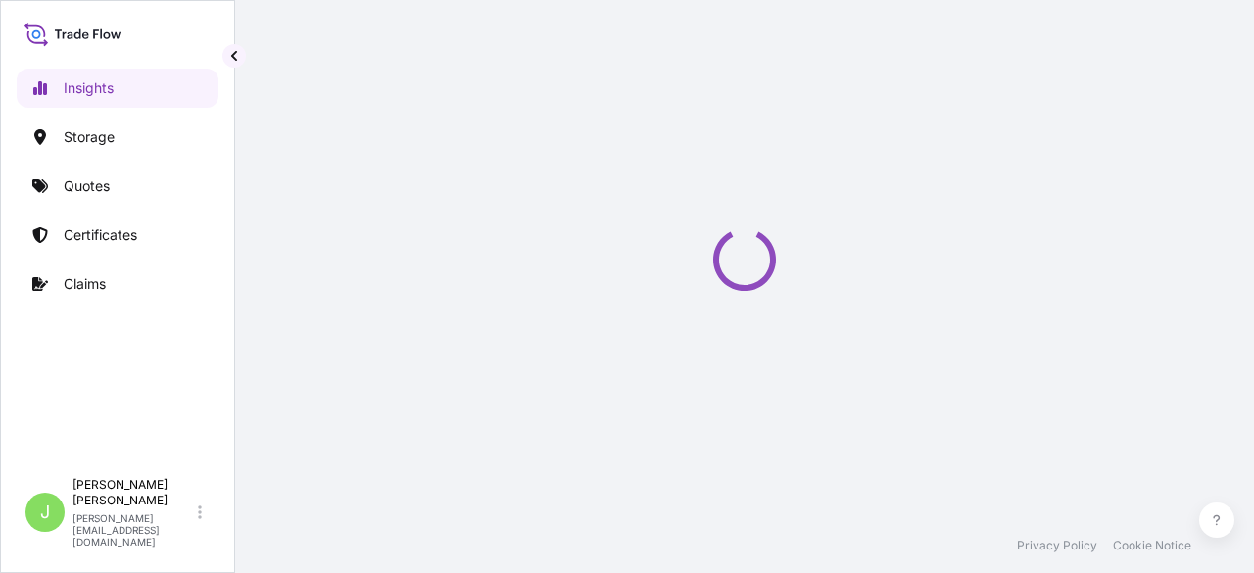
select select "2025"
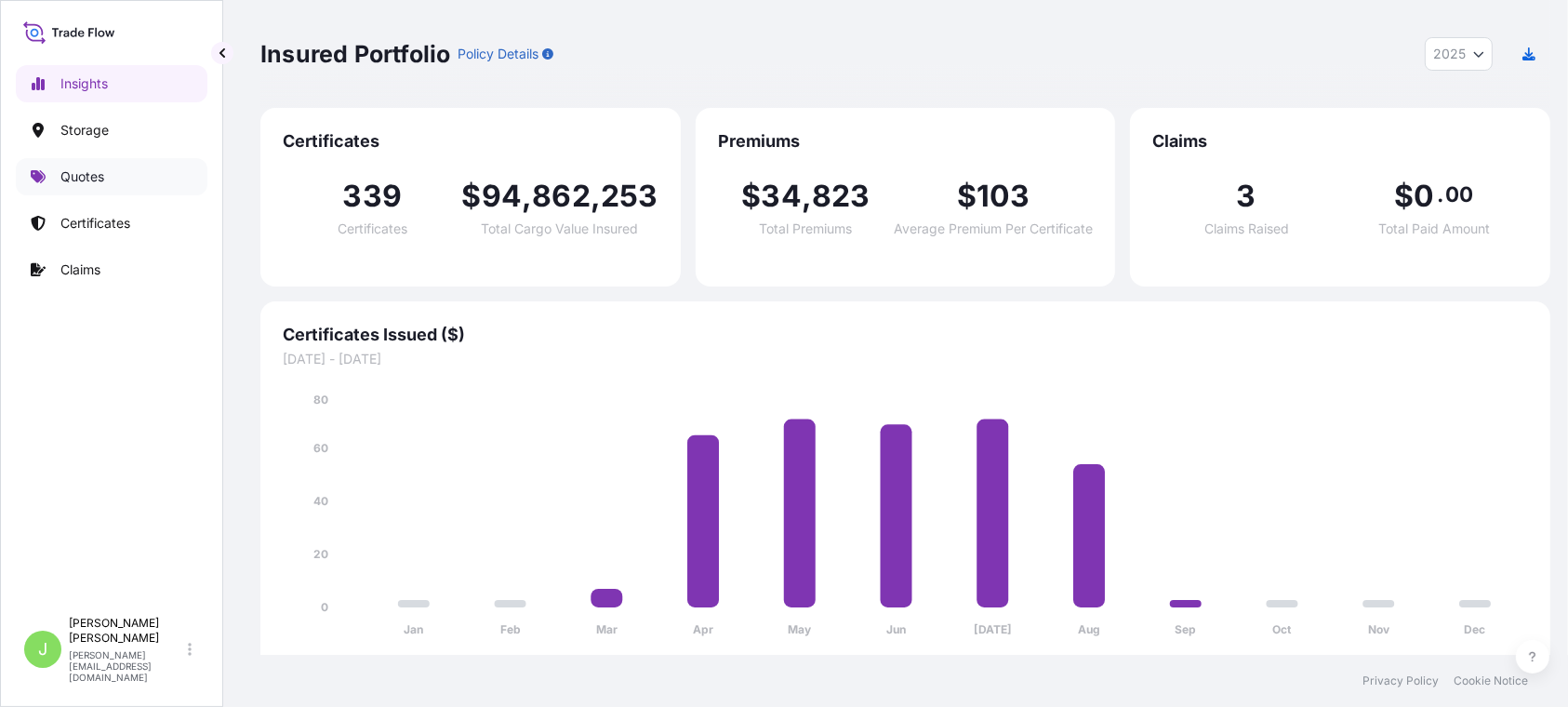
click at [107, 175] on link "Quotes" at bounding box center [112, 177] width 192 height 37
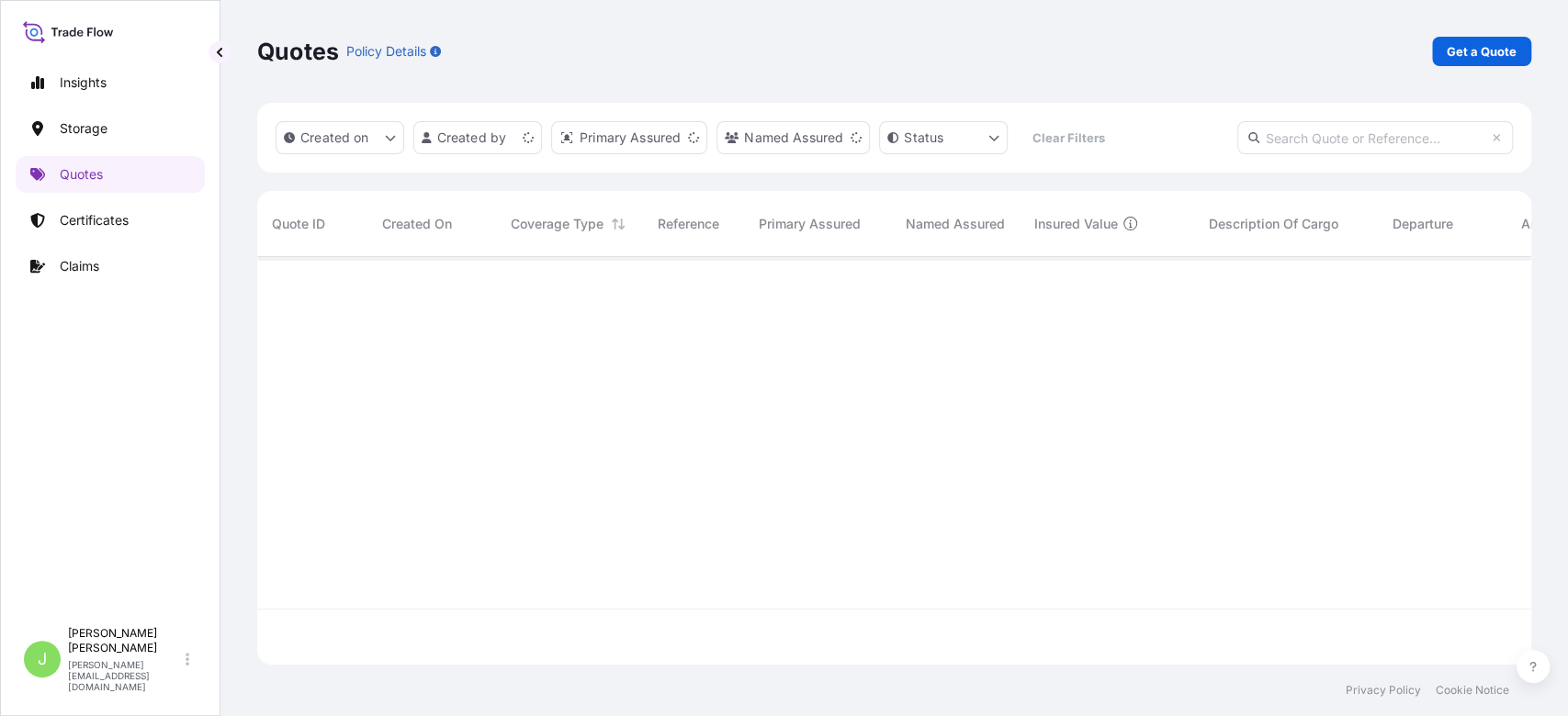
scroll to position [398, 1255]
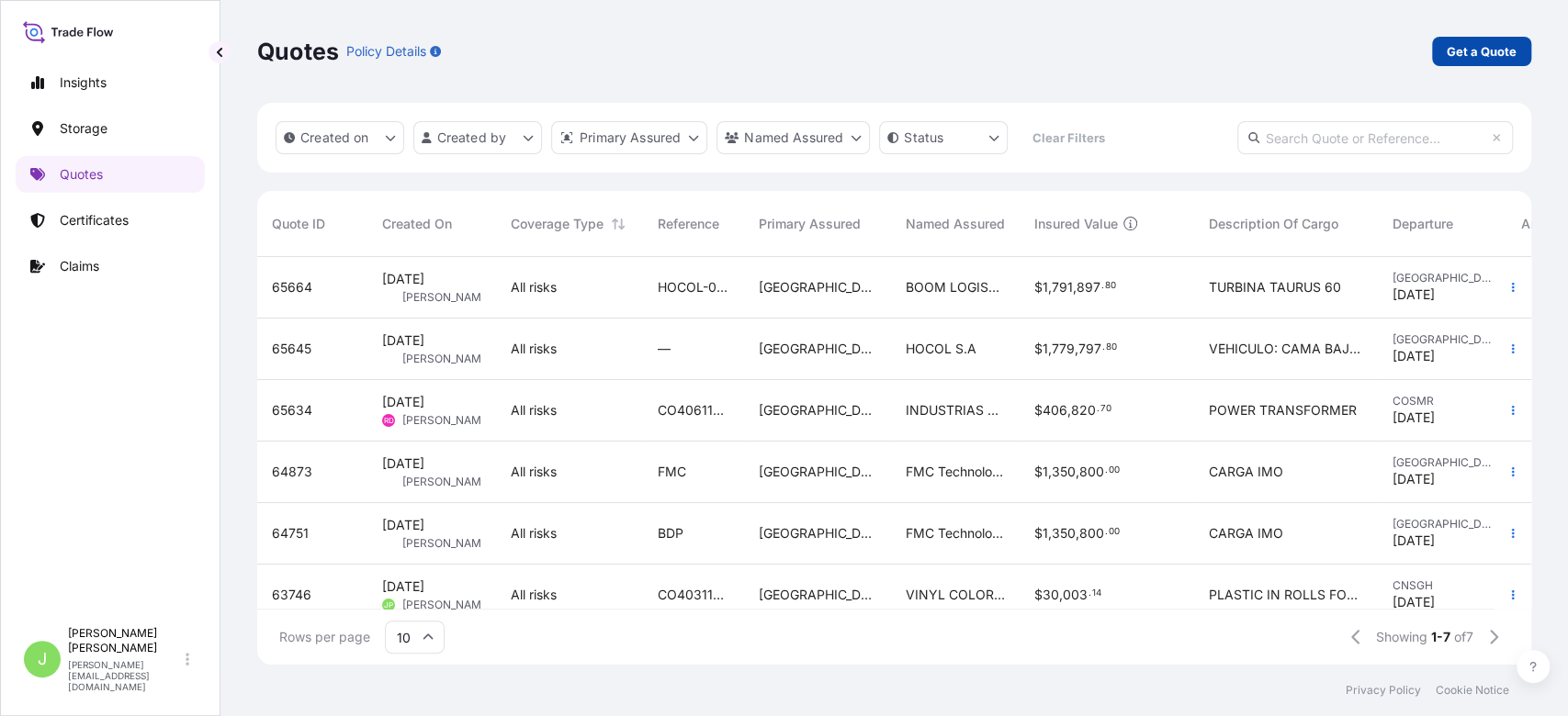
click at [1175, 48] on p "Get a Quote" at bounding box center [1482, 52] width 69 height 19
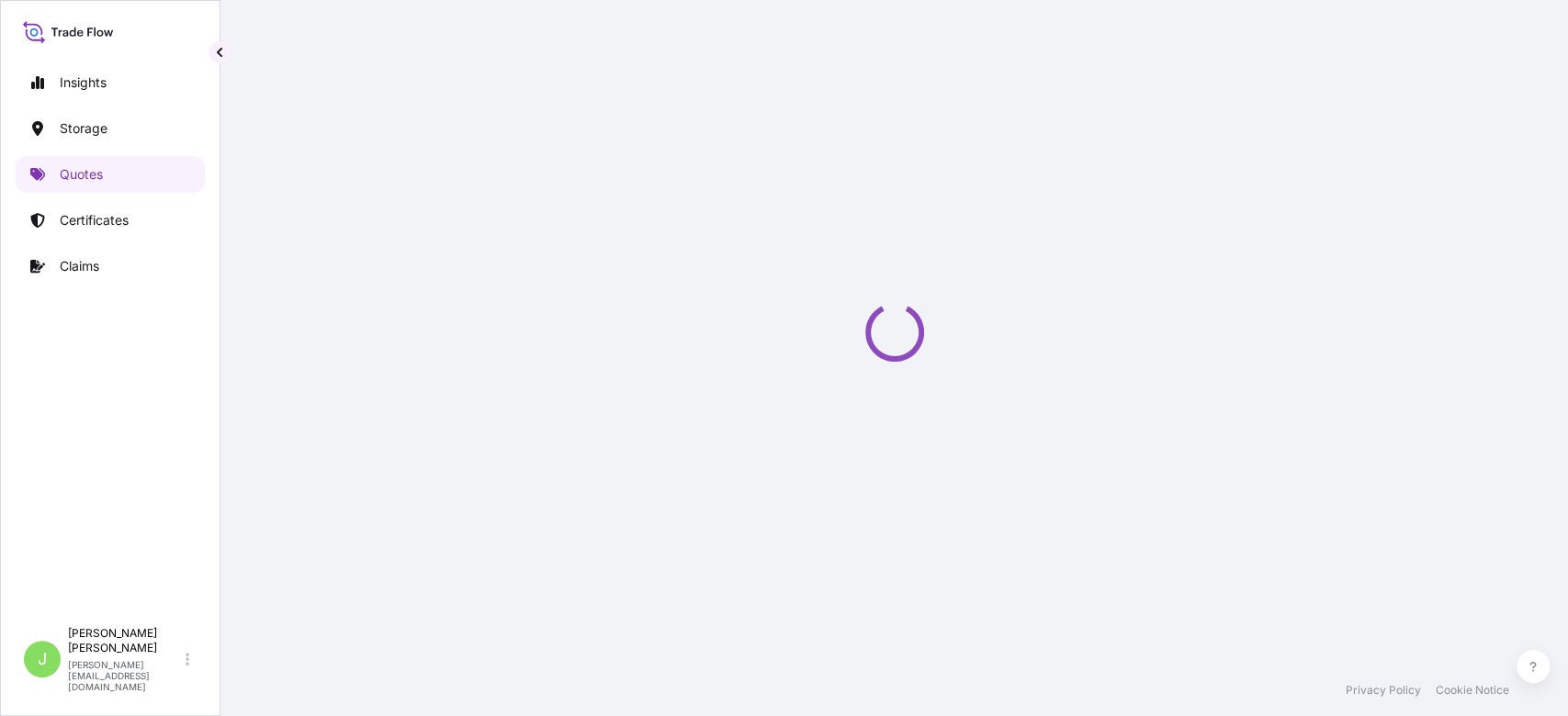
select select "Water"
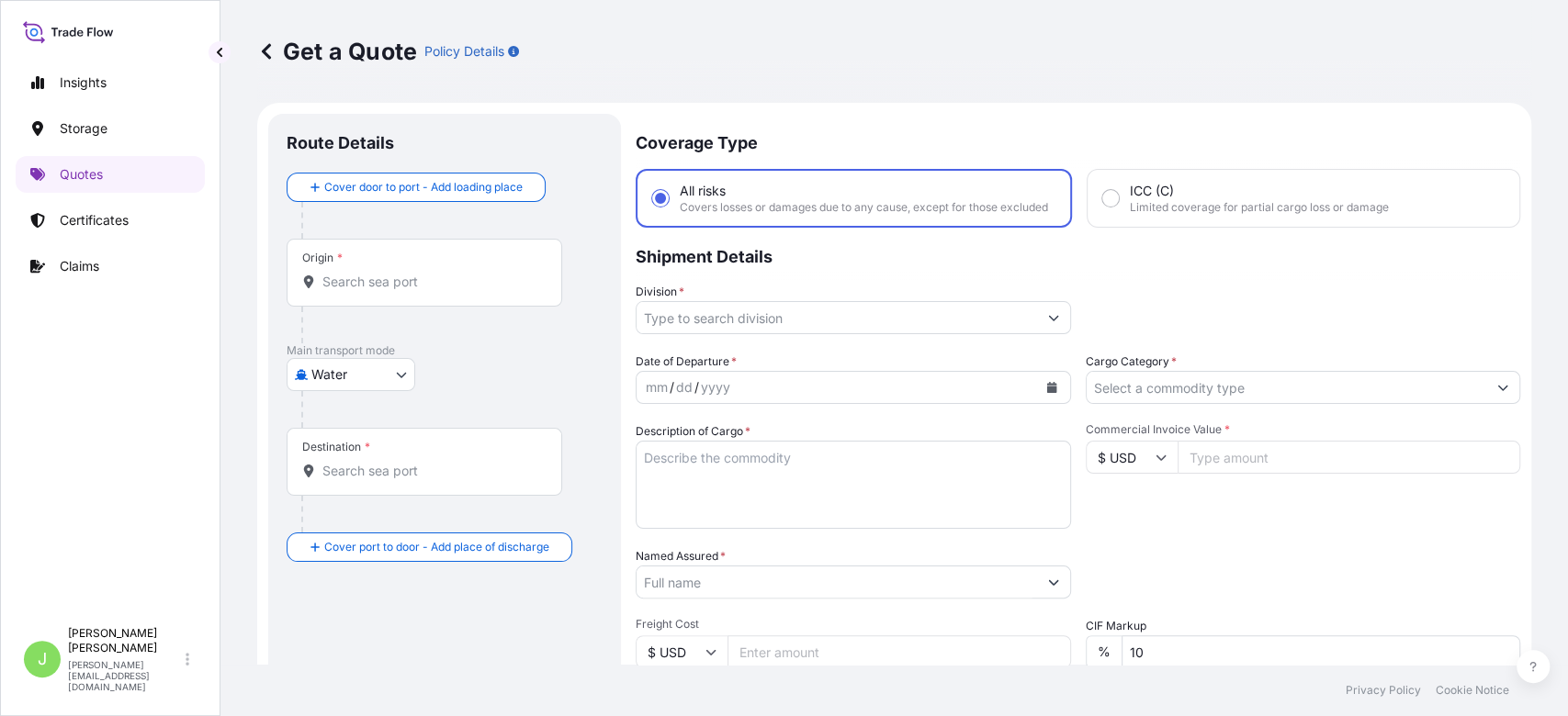
scroll to position [29, 0]
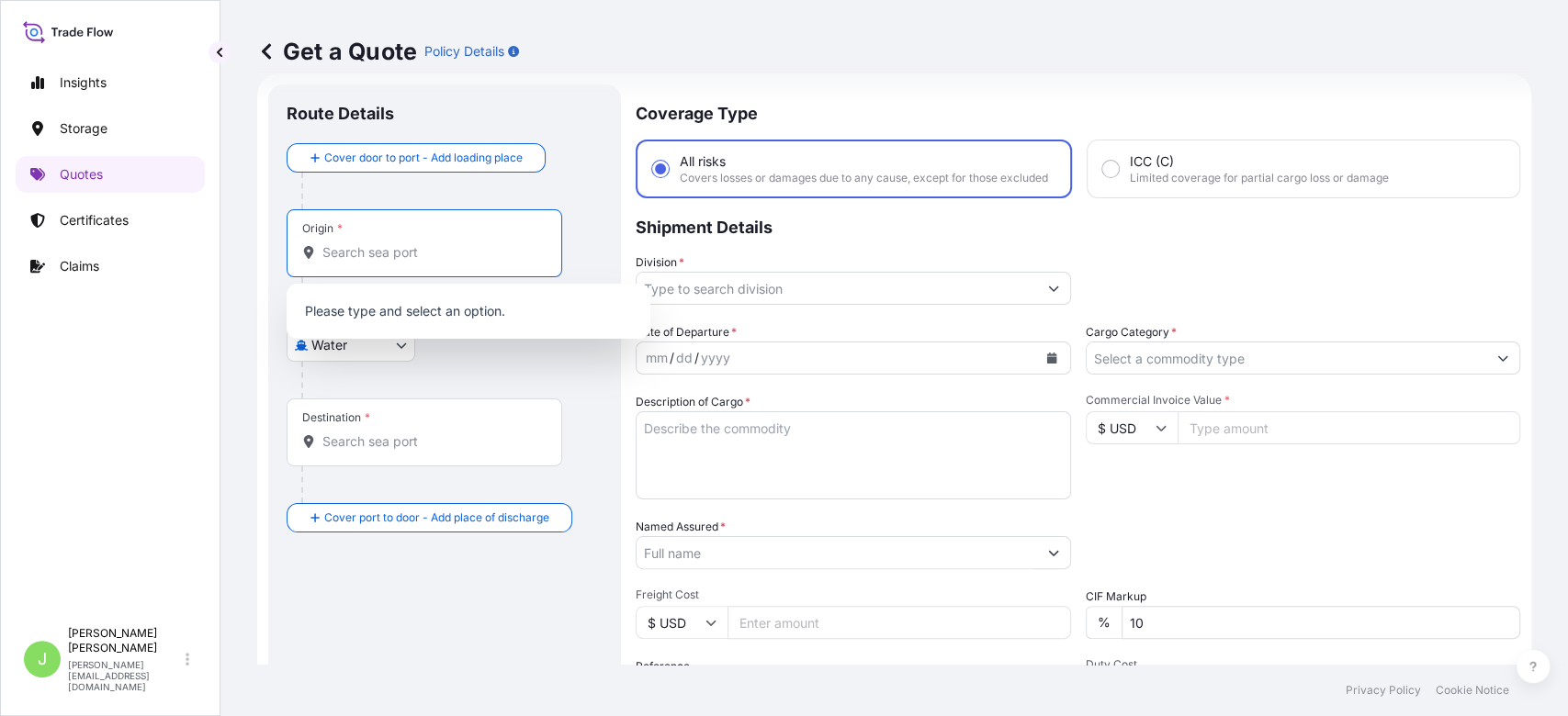
click at [340, 255] on input "Origin *" at bounding box center [430, 253] width 217 height 19
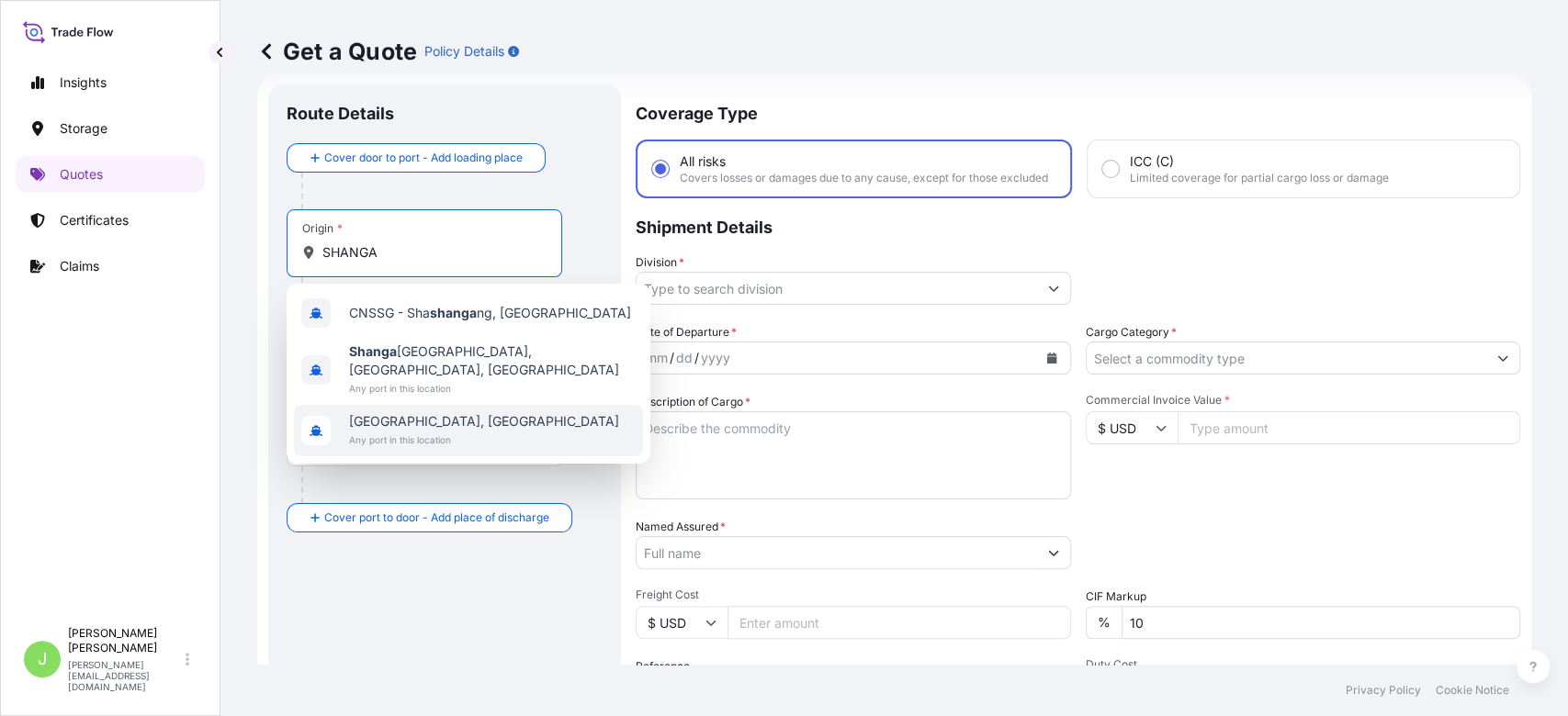
click at [454, 405] on div "[GEOGRAPHIC_DATA], [GEOGRAPHIC_DATA] Any port in this location" at bounding box center [469, 430] width 349 height 52
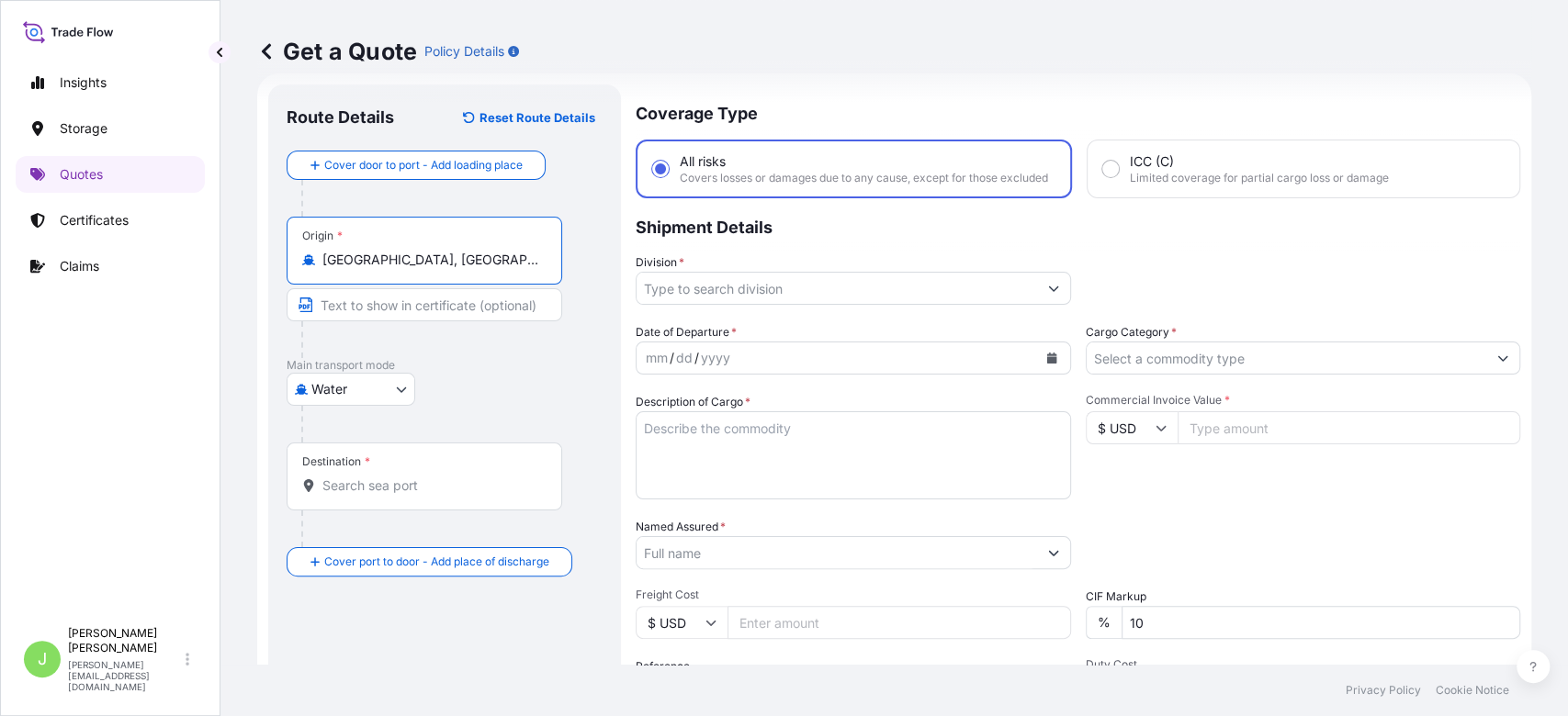
type input "[GEOGRAPHIC_DATA], [GEOGRAPHIC_DATA]"
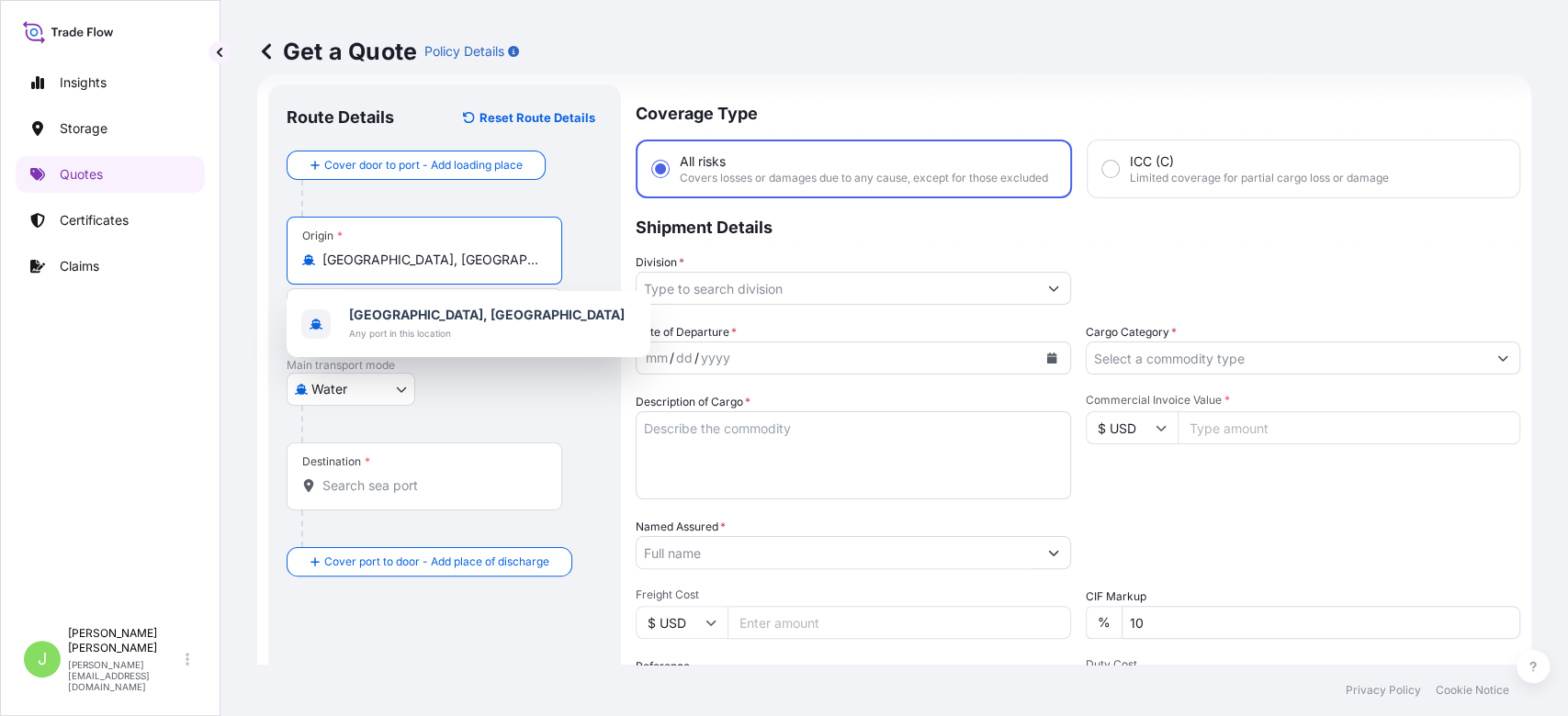
click at [430, 493] on input "Destination *" at bounding box center [430, 485] width 217 height 19
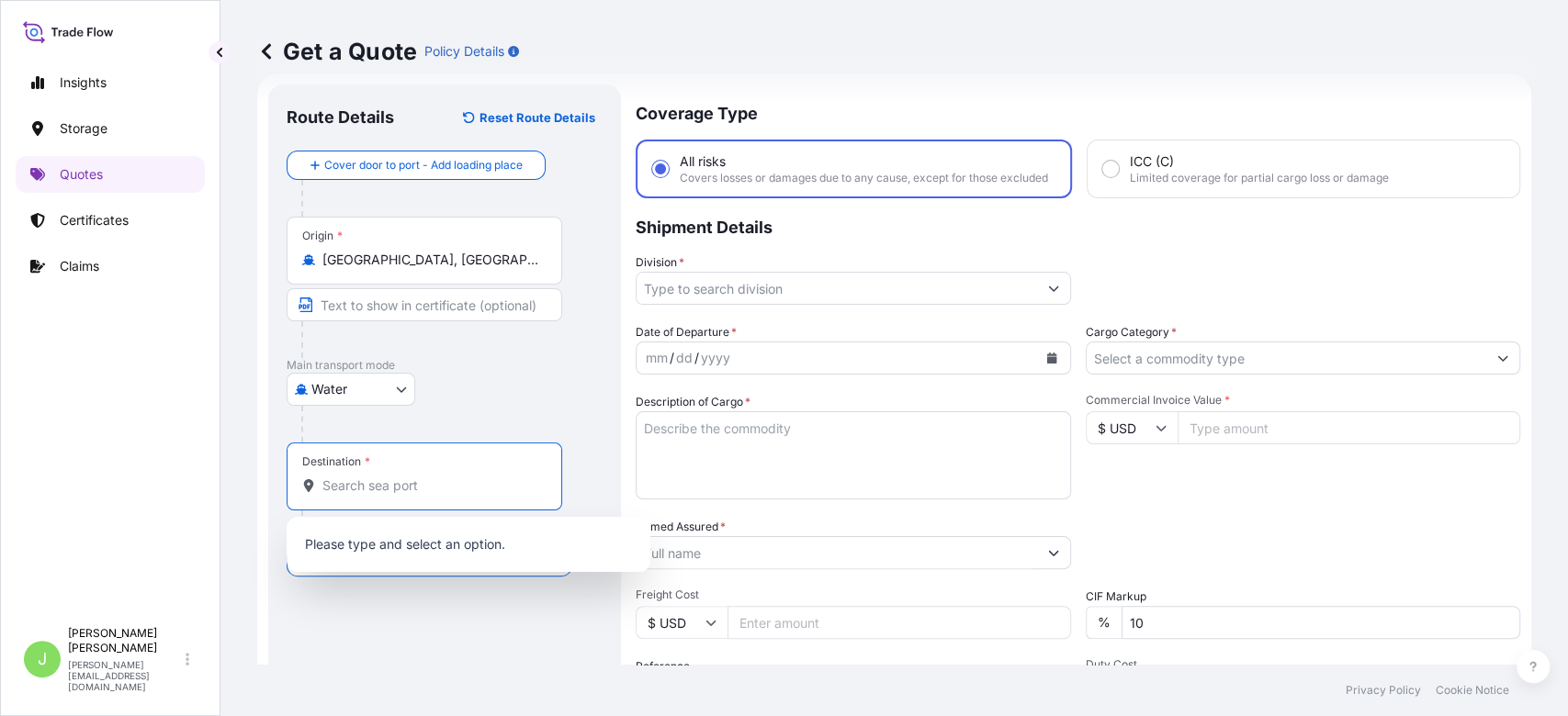
paste input "[PERSON_NAME] LA CAYENA"
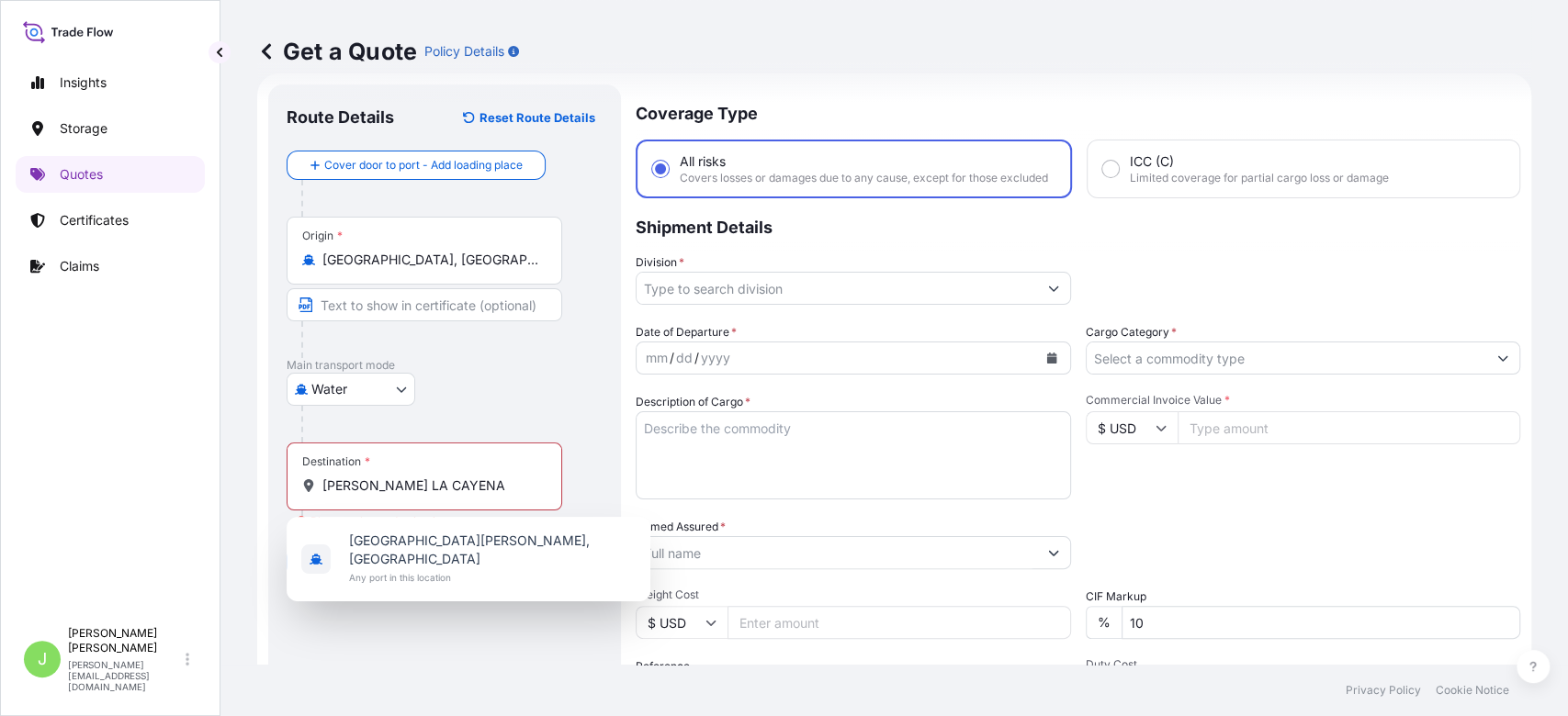
click at [489, 412] on div at bounding box center [451, 424] width 301 height 37
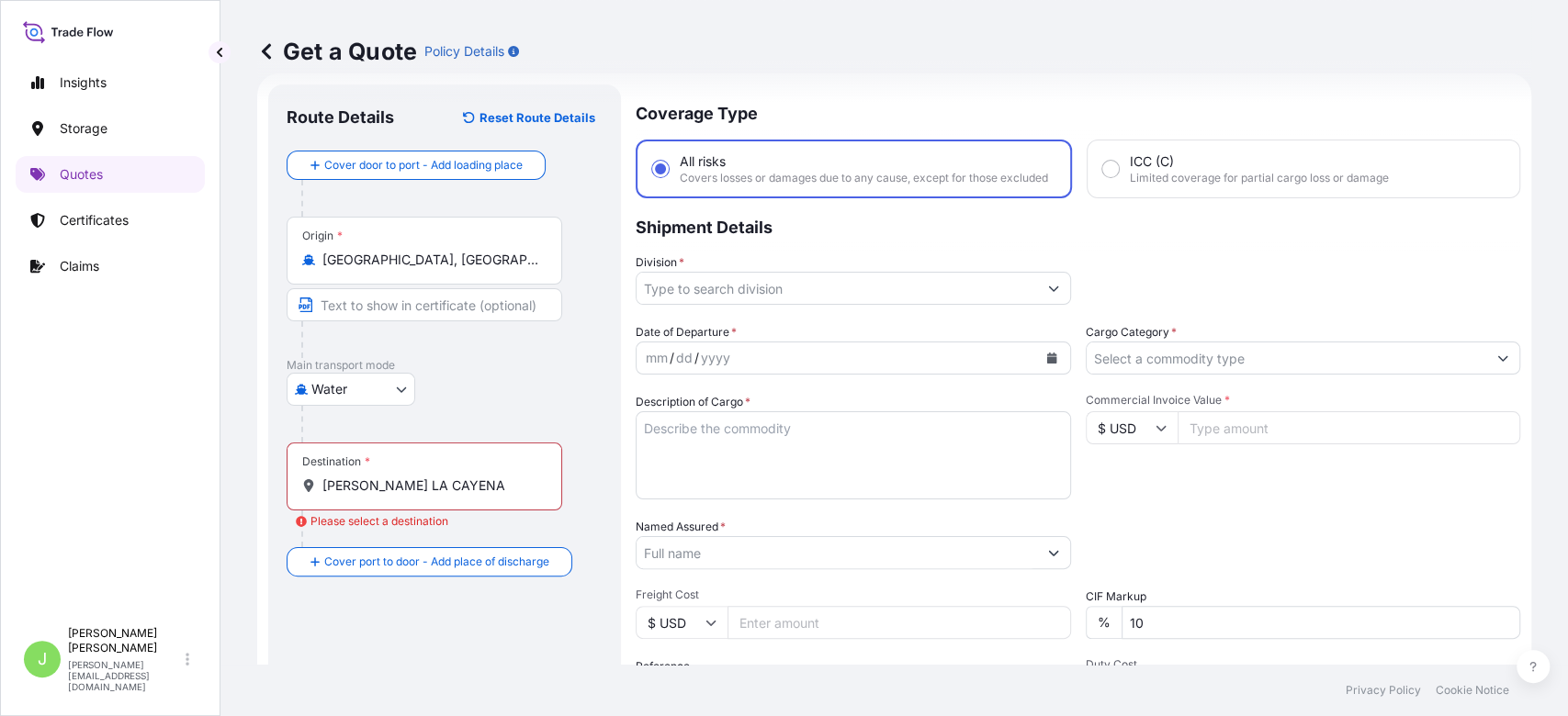
click at [478, 485] on input "[PERSON_NAME] LA CAYENA" at bounding box center [430, 485] width 217 height 19
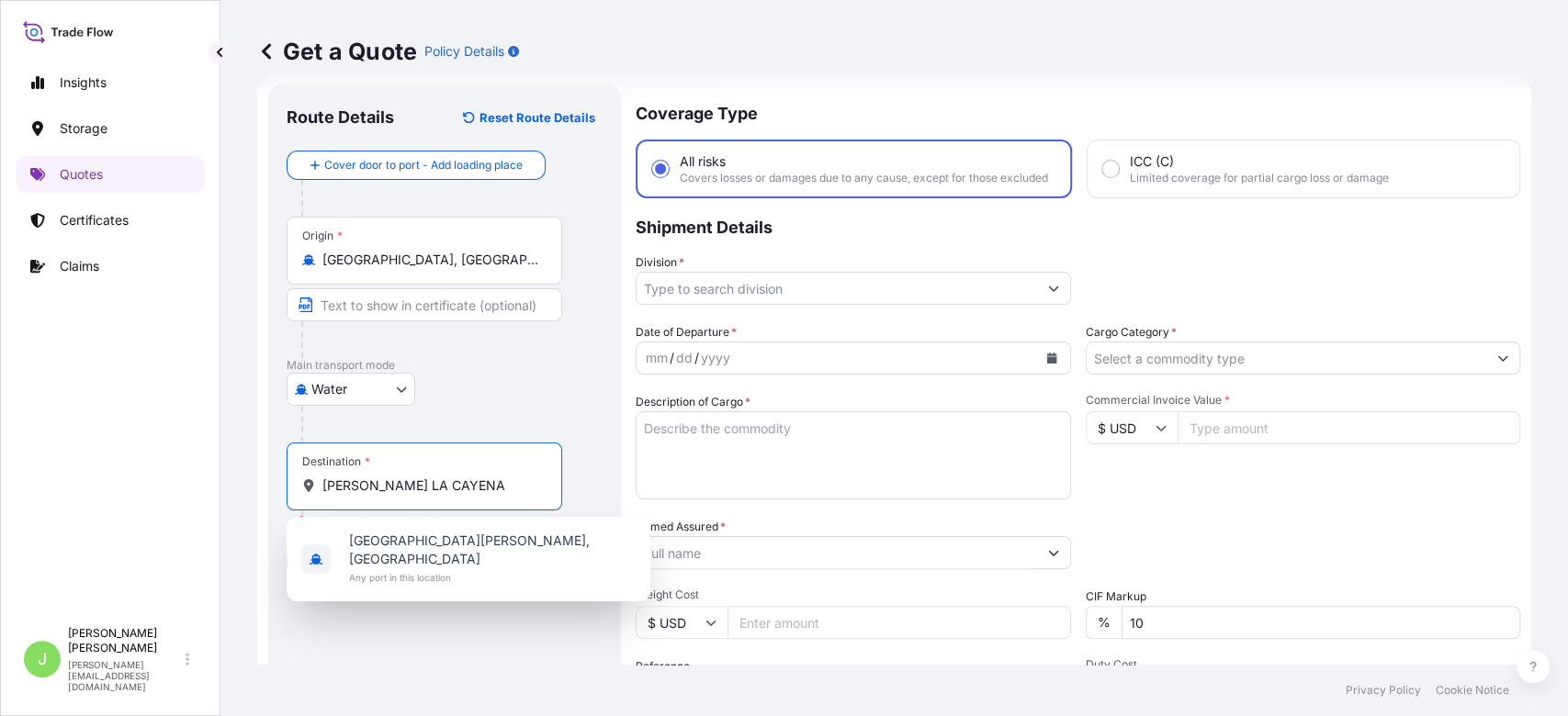
click at [478, 485] on input "[PERSON_NAME] LA CAYENA" at bounding box center [430, 485] width 217 height 19
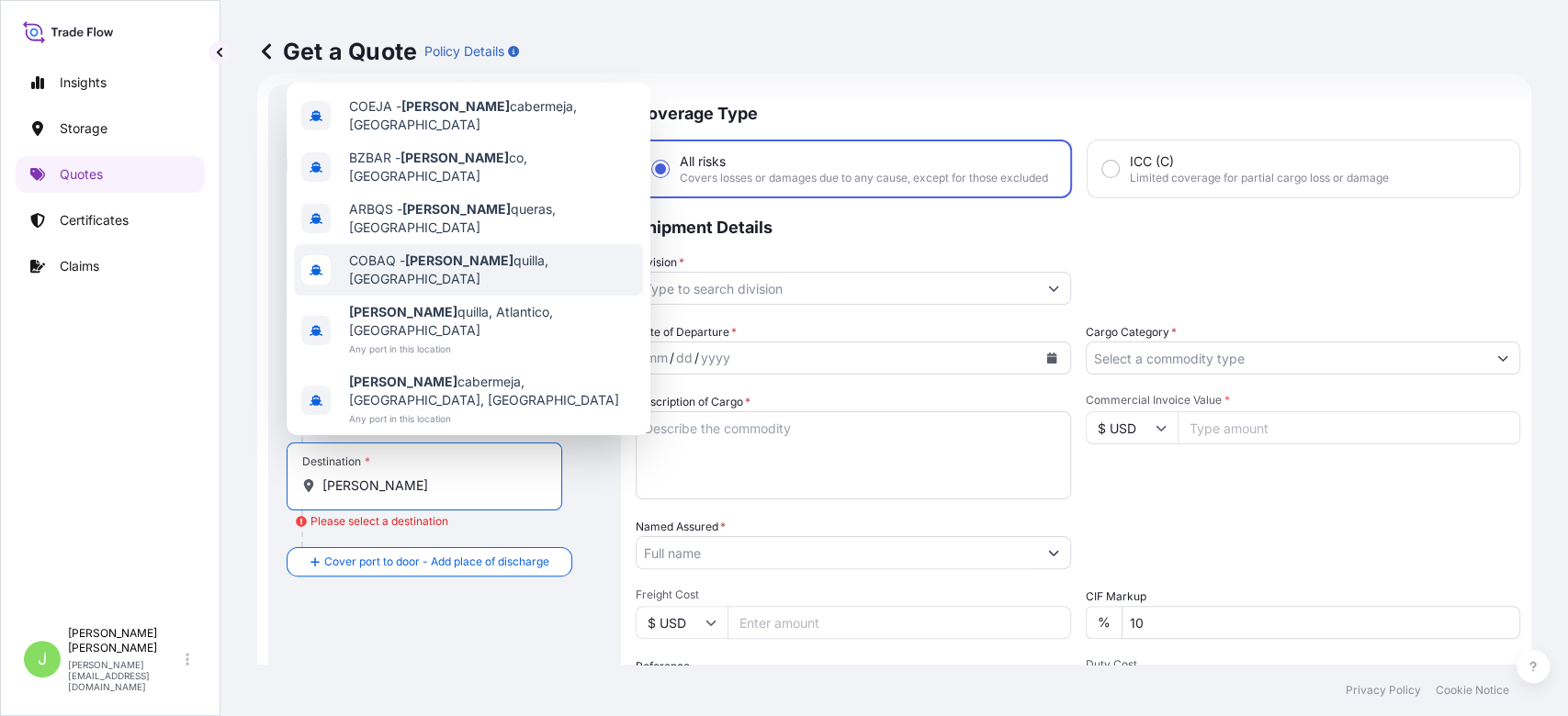
click at [500, 289] on span "COBAQ - [PERSON_NAME], [GEOGRAPHIC_DATA]" at bounding box center [492, 269] width 287 height 37
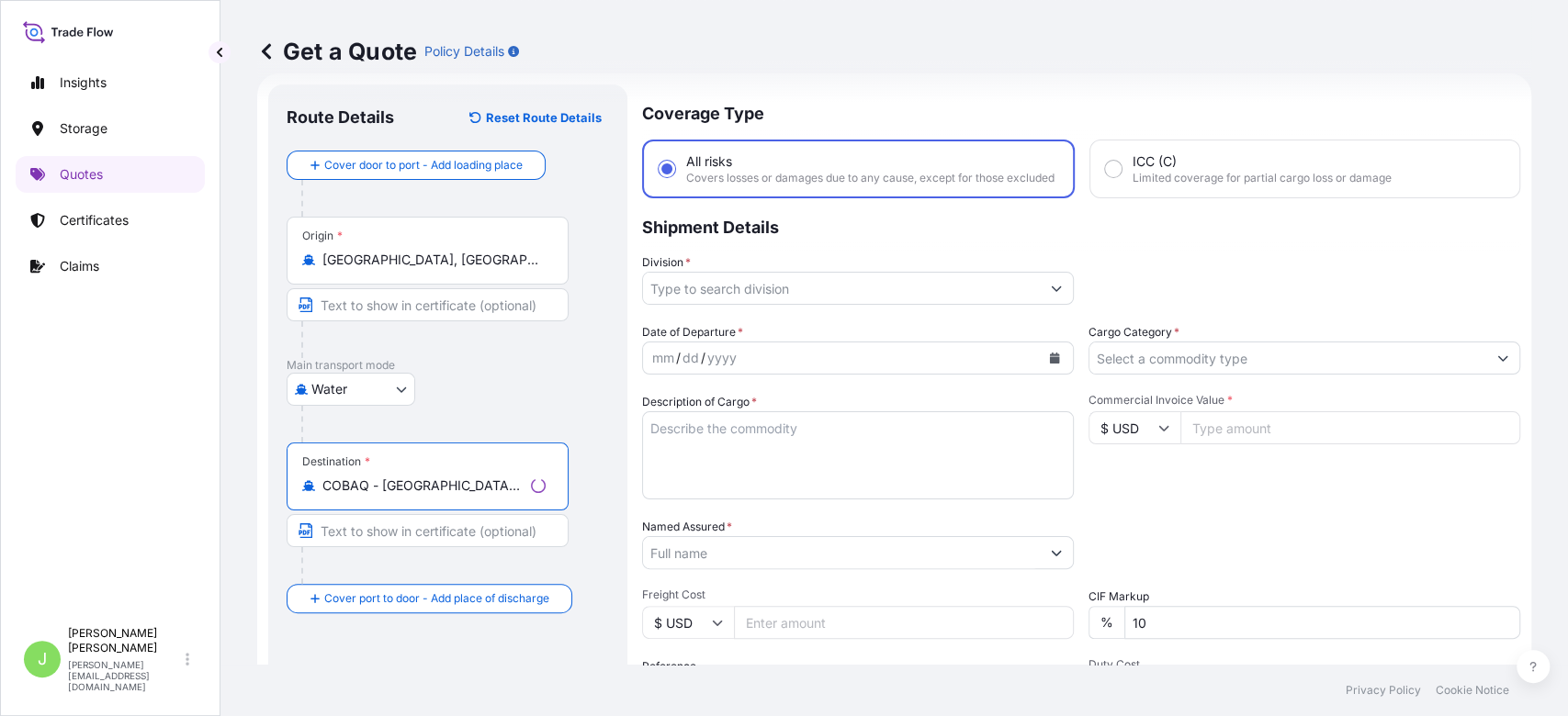
type input "COBAQ - [GEOGRAPHIC_DATA], [GEOGRAPHIC_DATA]"
click at [396, 535] on input "Text to appear on certificate" at bounding box center [428, 530] width 282 height 33
paste input "[PERSON_NAME] LA CAYENA"
type input "[PERSON_NAME] LA CAYENA"
click at [801, 305] on input "Division *" at bounding box center [837, 288] width 400 height 33
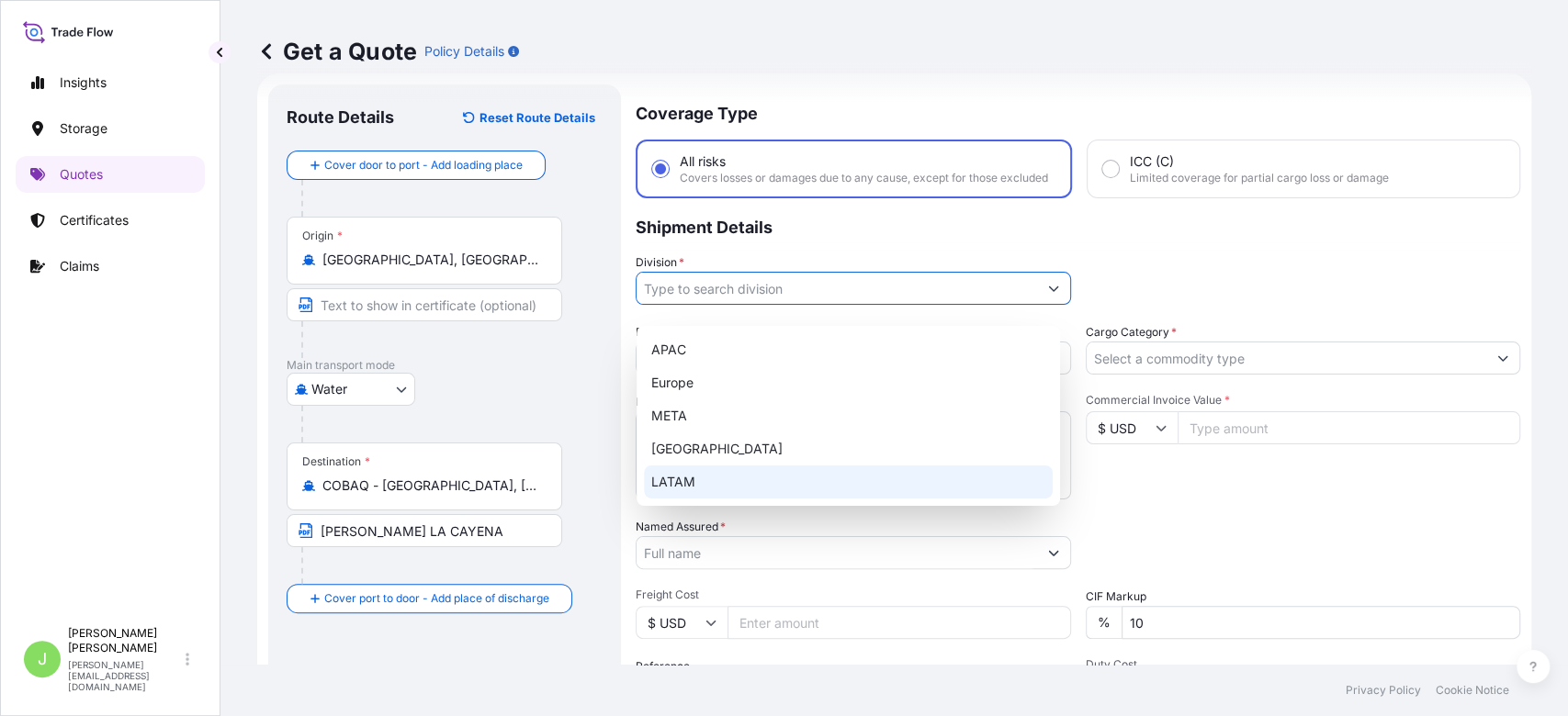
click at [703, 489] on div "LATAM" at bounding box center [849, 482] width 409 height 33
type input "LATAM"
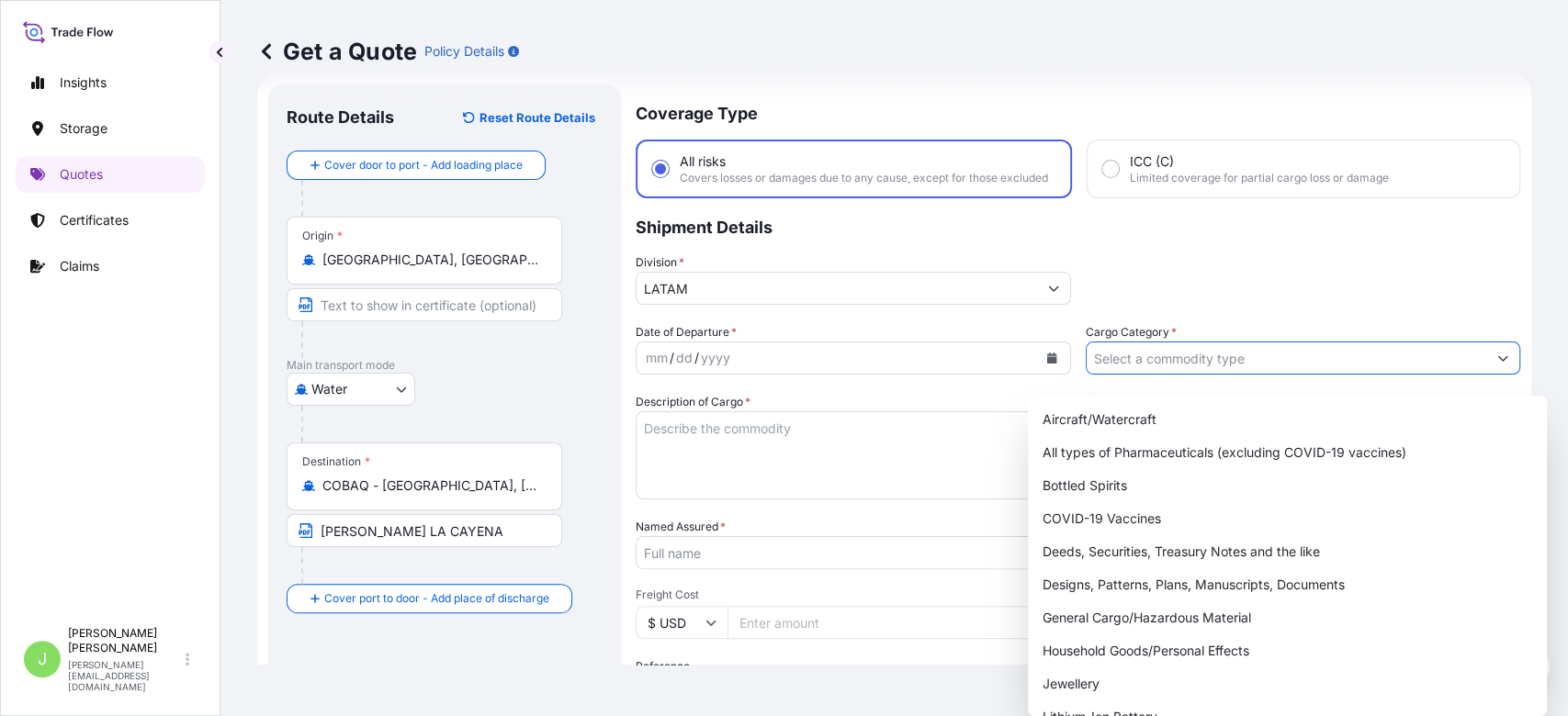
click at [1142, 375] on input "Cargo Category *" at bounding box center [1287, 357] width 400 height 33
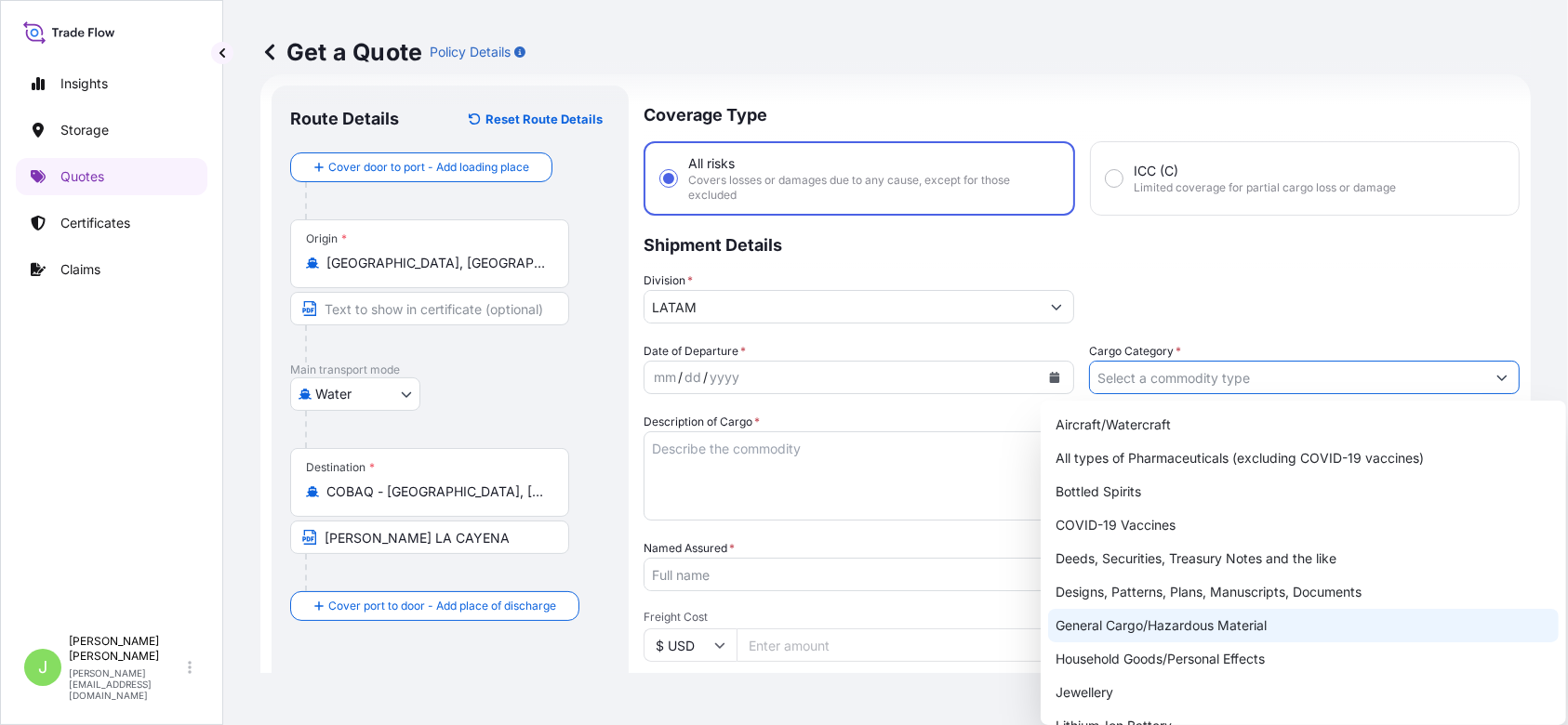
click at [1108, 543] on div "General Cargo/Hazardous Material" at bounding box center [1303, 625] width 511 height 33
type input "General Cargo/Hazardous Material"
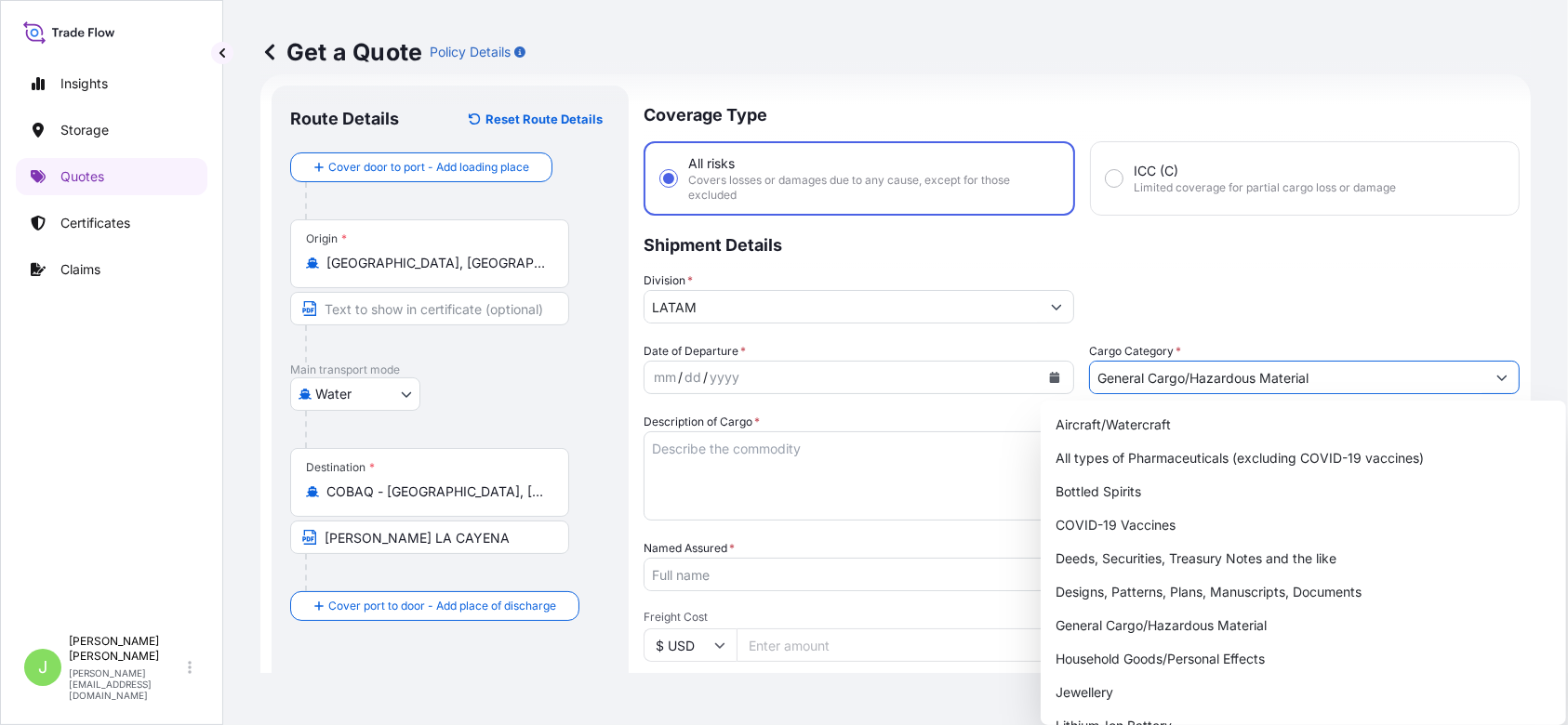
click at [1039, 368] on button "Calendar" at bounding box center [1054, 377] width 29 height 29
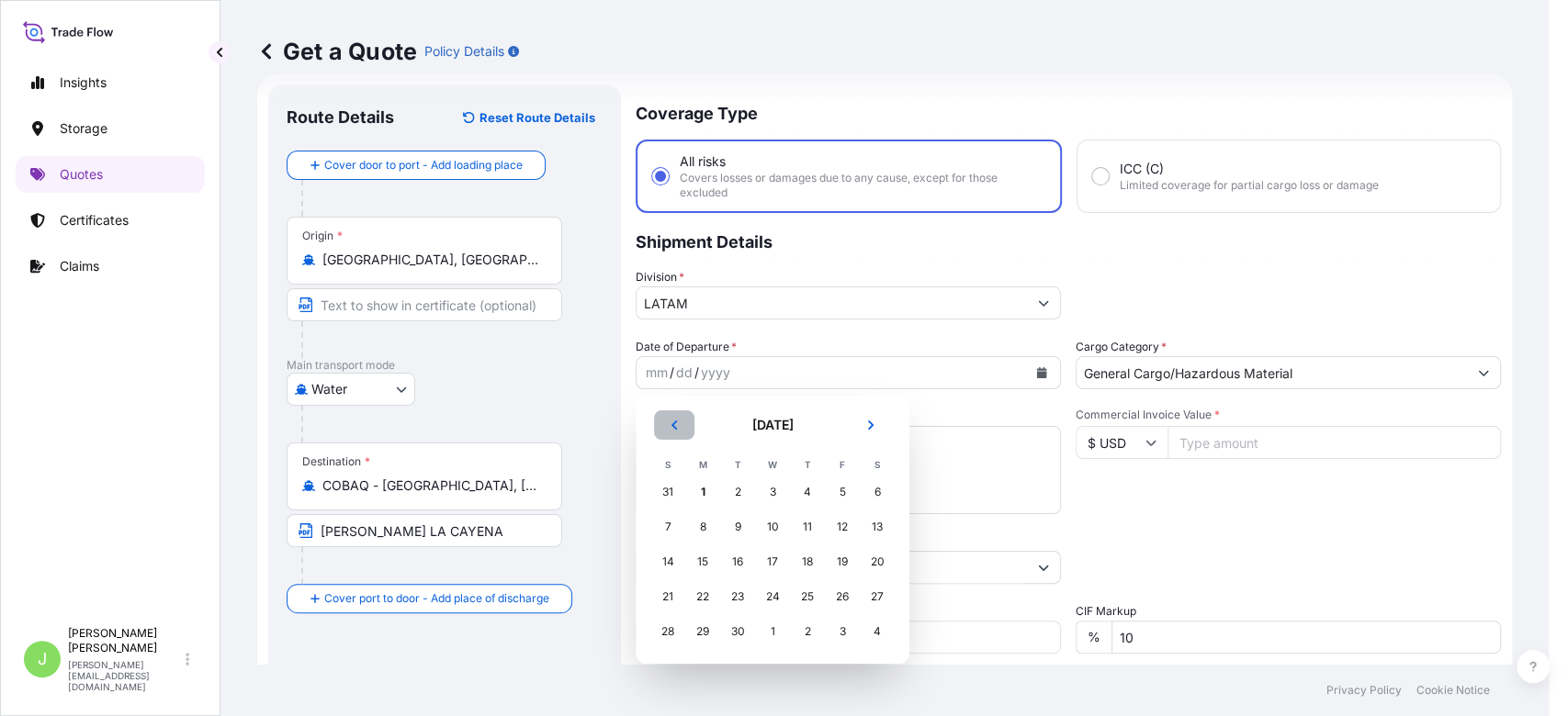
click at [671, 414] on button "Previous" at bounding box center [674, 425] width 40 height 29
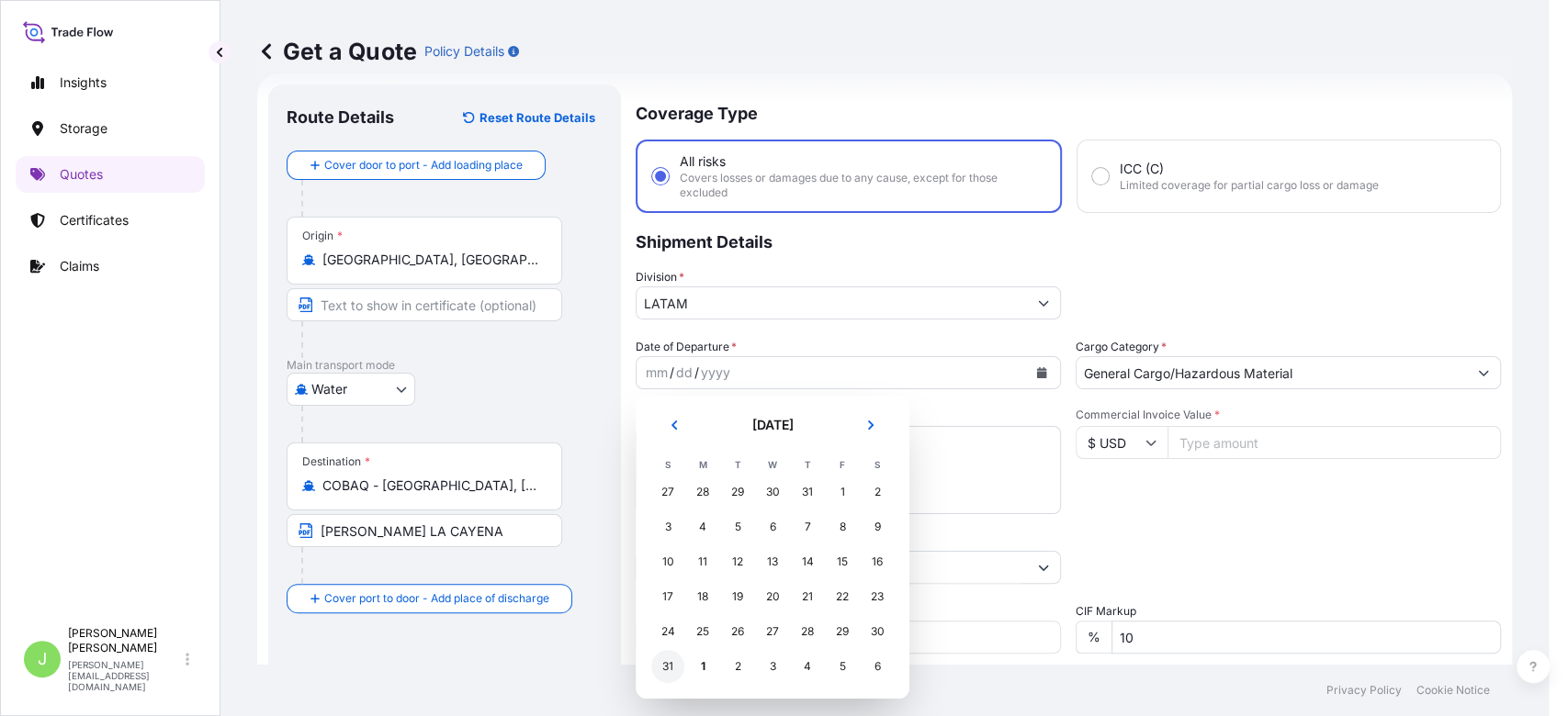
click at [670, 536] on div "31" at bounding box center [668, 666] width 33 height 33
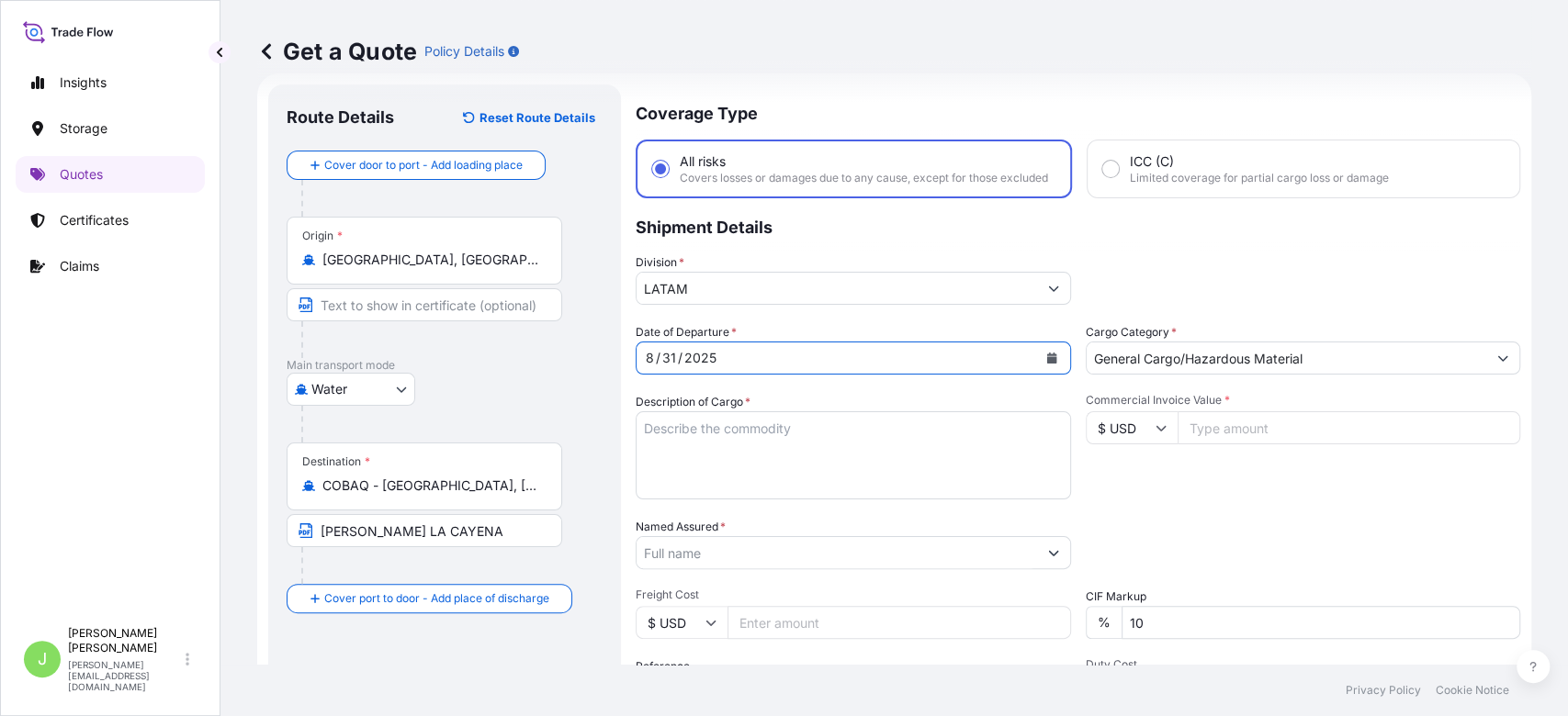
click at [720, 444] on textarea "Description of Cargo *" at bounding box center [853, 455] width 435 height 88
paste textarea "RACORERIA Y TUBOS EN ACERO INOXIDABLE / FITTING AND TUBING AR IN STAINLESS STEEL"
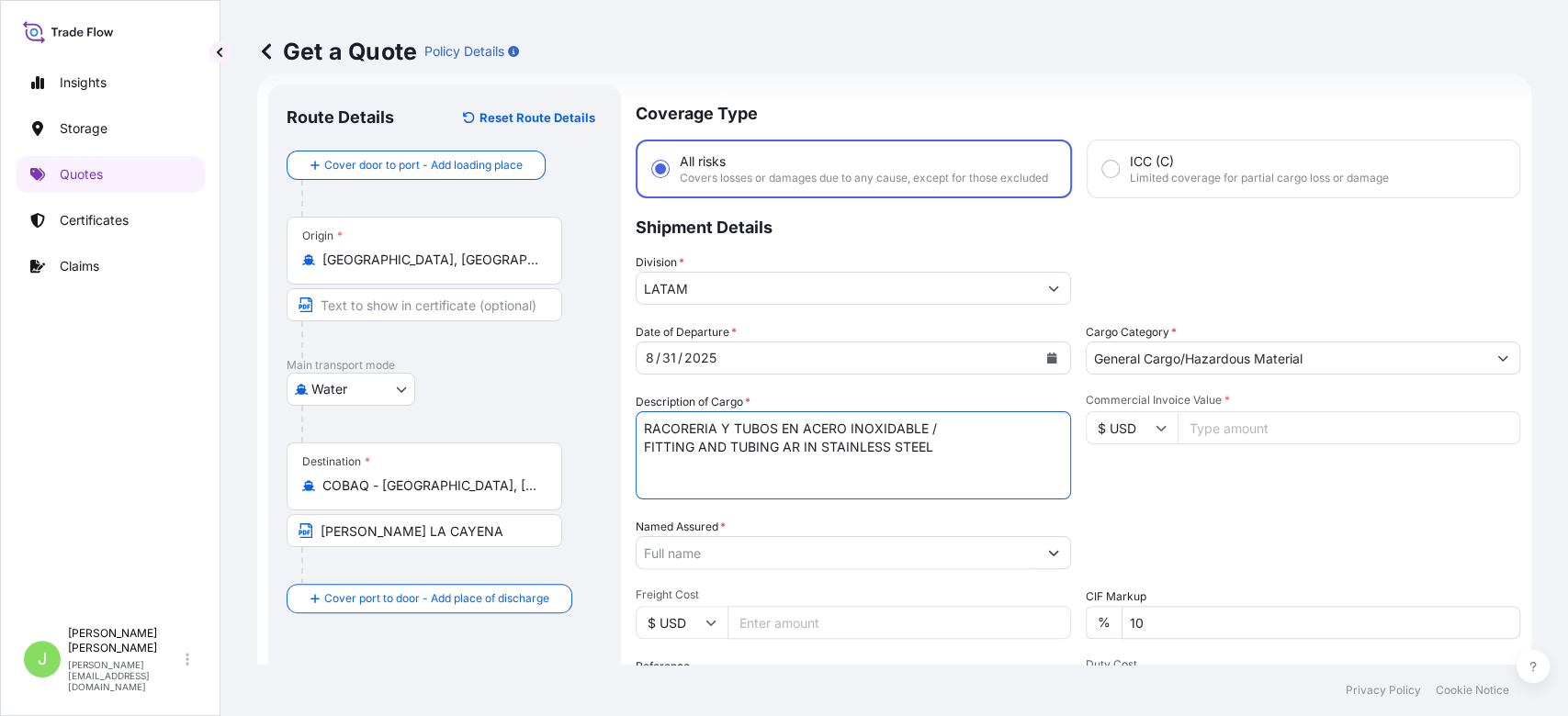
type textarea "RACORERIA Y TUBOS EN ACERO INOXIDABLE / FITTING AND TUBING AR IN STAINLESS STEEL"
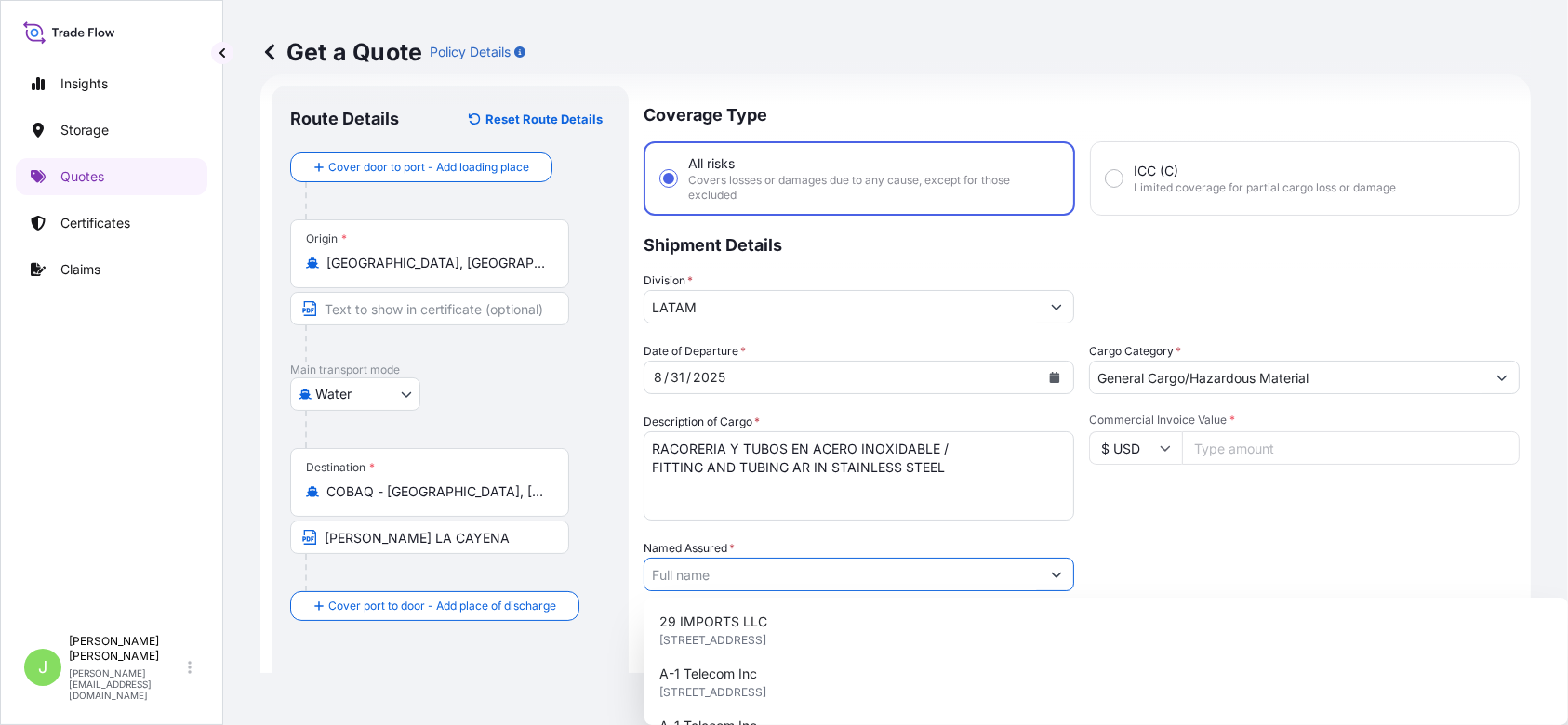
click at [700, 543] on input "Named Assured *" at bounding box center [842, 574] width 395 height 33
paste input "LATAMKS S.A.S"
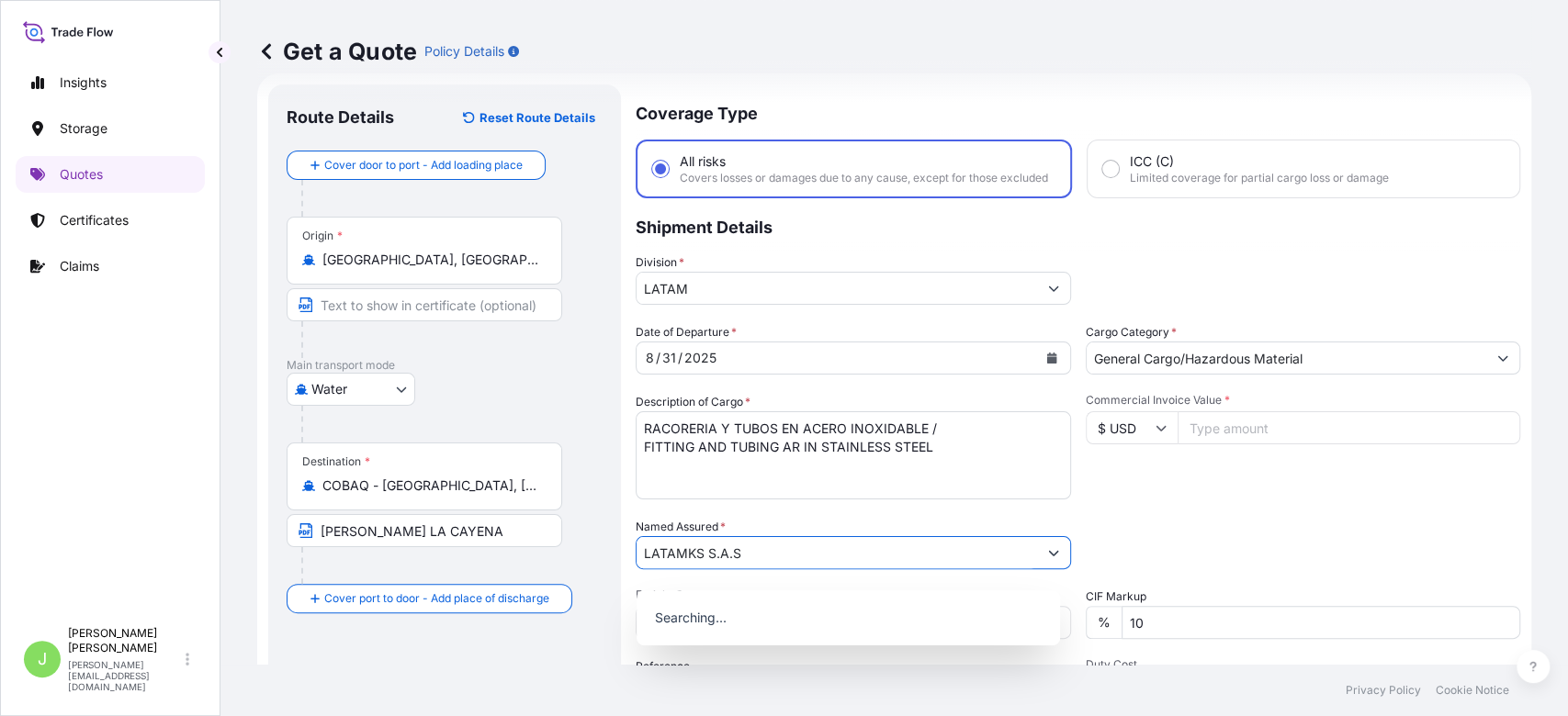
scroll to position [305, 0]
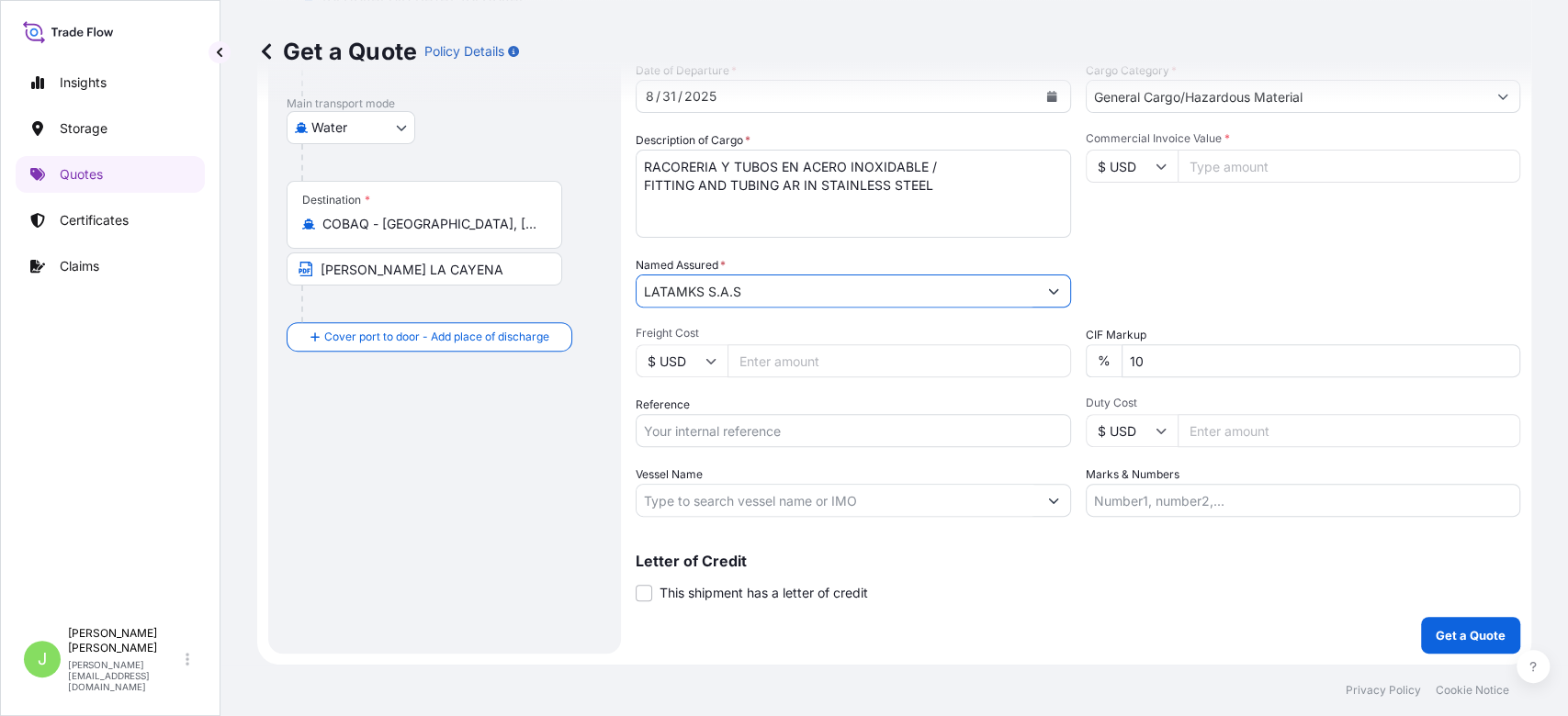
type input "LATAMKS S.A.S"
click at [749, 437] on input "Reference" at bounding box center [853, 430] width 435 height 33
paste input "CO4031153545"
type input "CO4031153545"
click at [485, 476] on div "Route Details Reset Route Details Cover door to port - Add loading place Place …" at bounding box center [445, 238] width 316 height 794
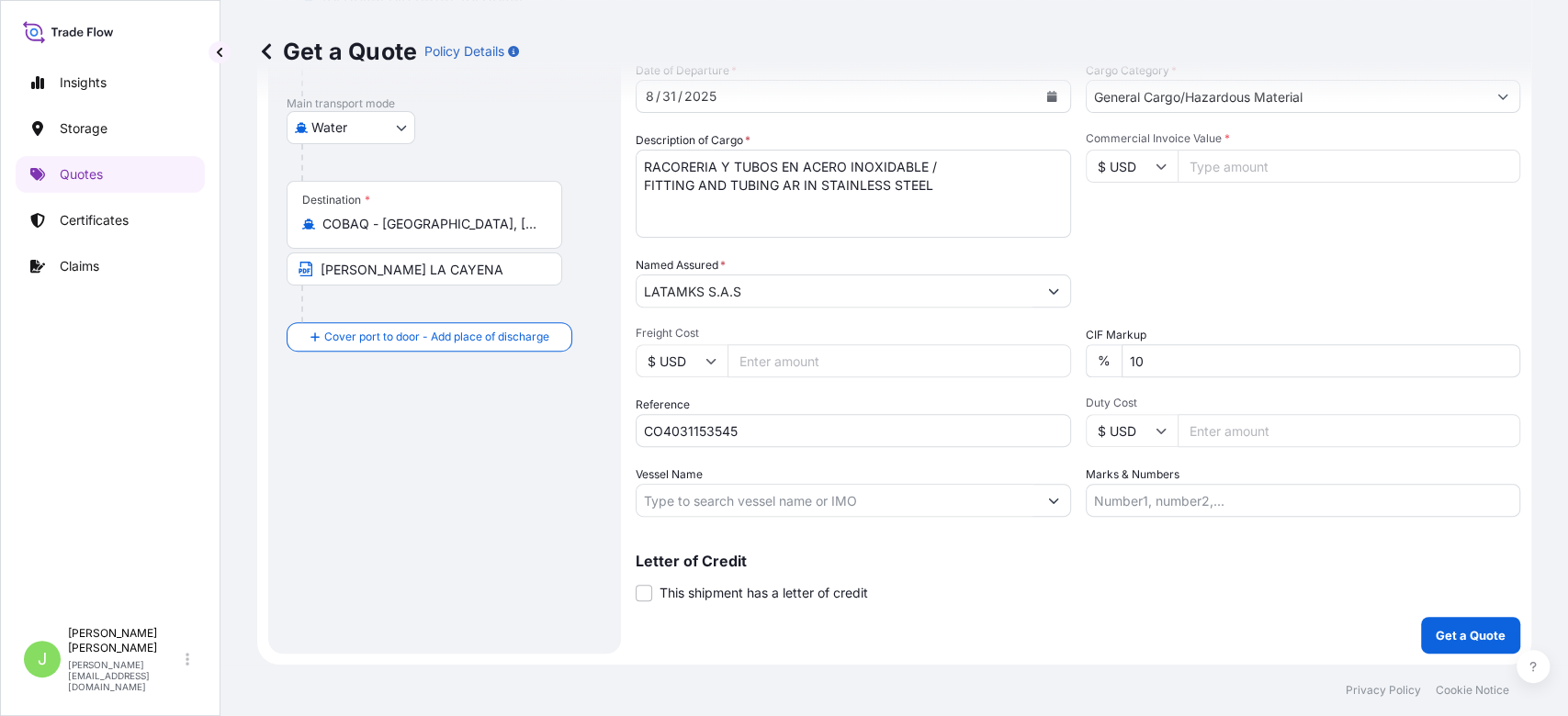
click at [775, 505] on input "Vessel Name" at bounding box center [837, 500] width 400 height 33
paste input "MOL CREATION / 097E"
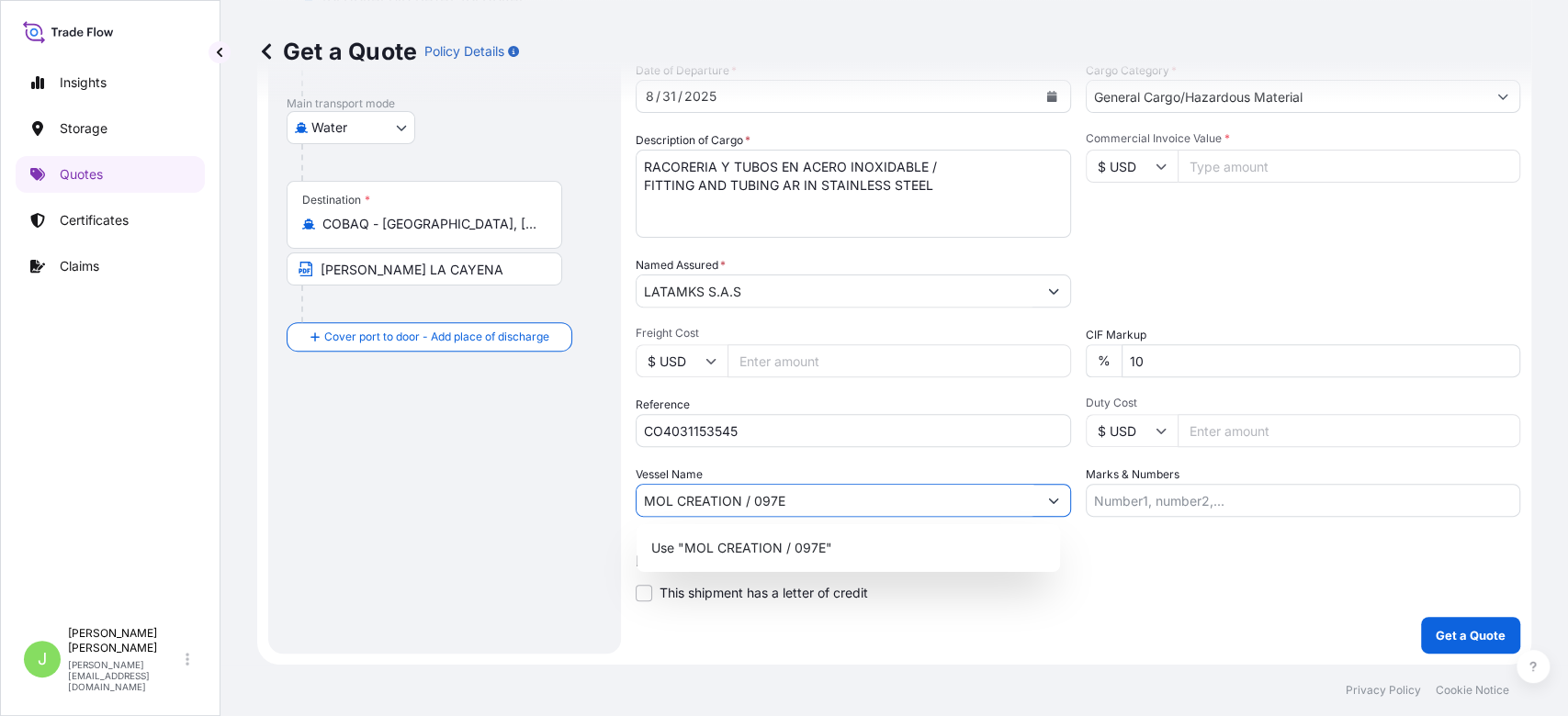
type input "MOL CREATION / 097E"
click at [796, 529] on div "Use "MOL CREATION / 097E"" at bounding box center [849, 547] width 424 height 48
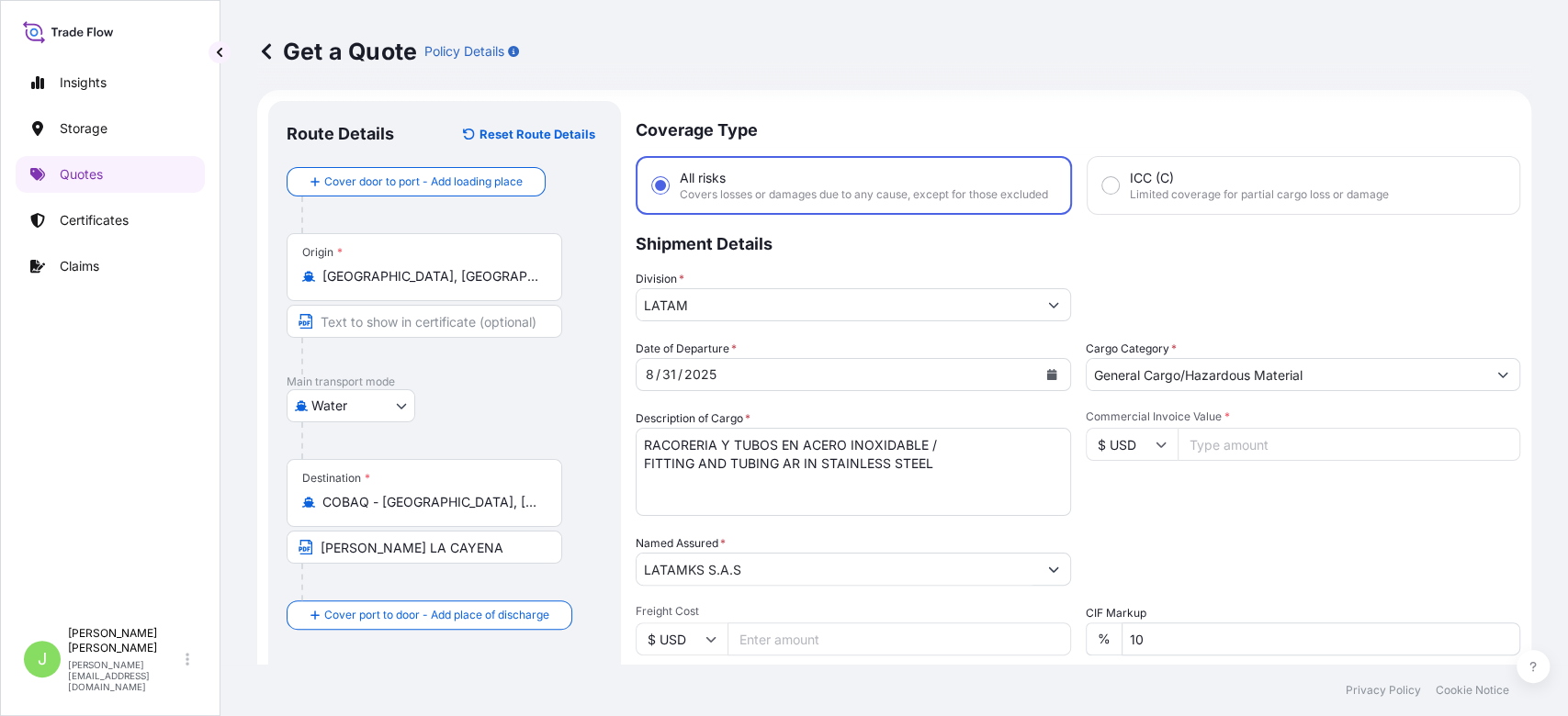
scroll to position [162, 0]
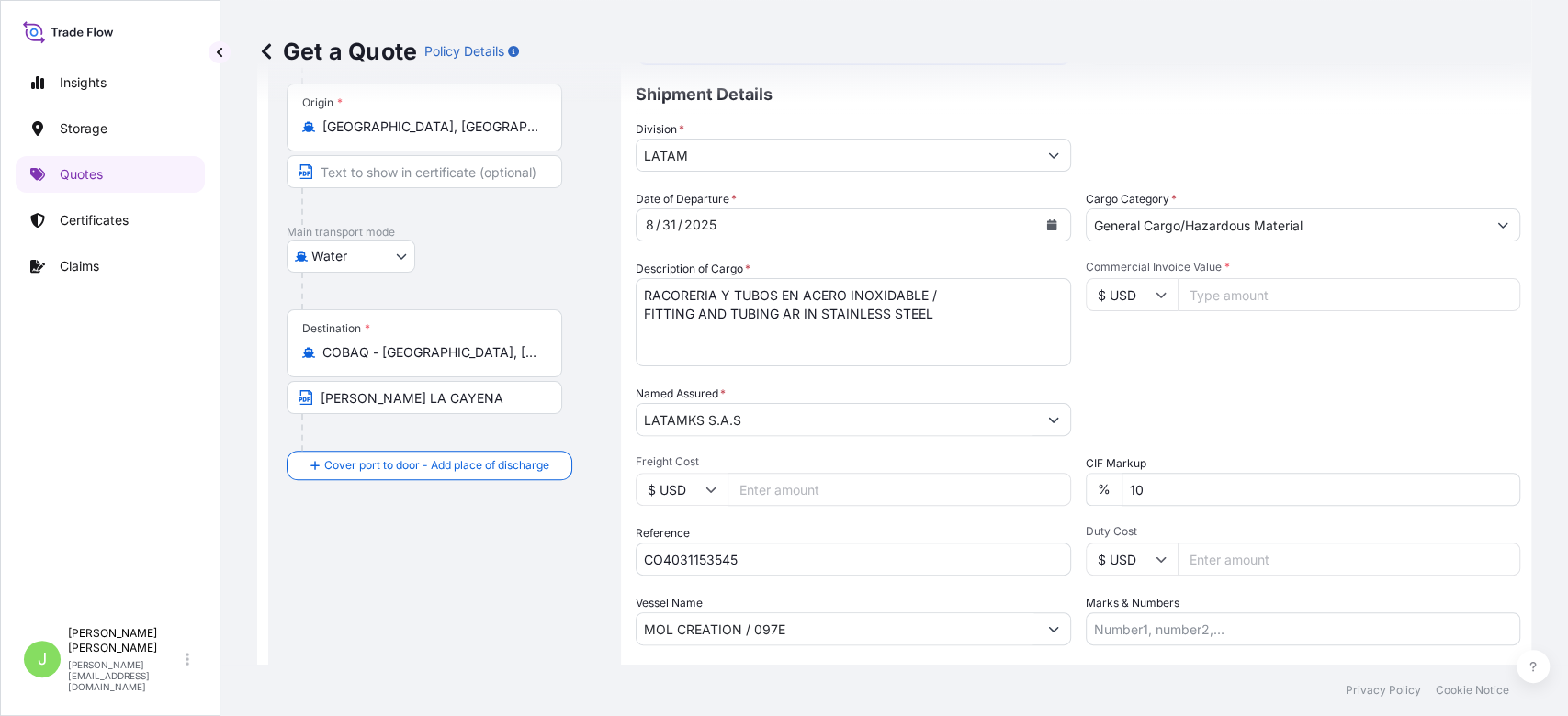
click at [1175, 308] on input "Commercial Invoice Value *" at bounding box center [1349, 294] width 343 height 33
type input "82609"
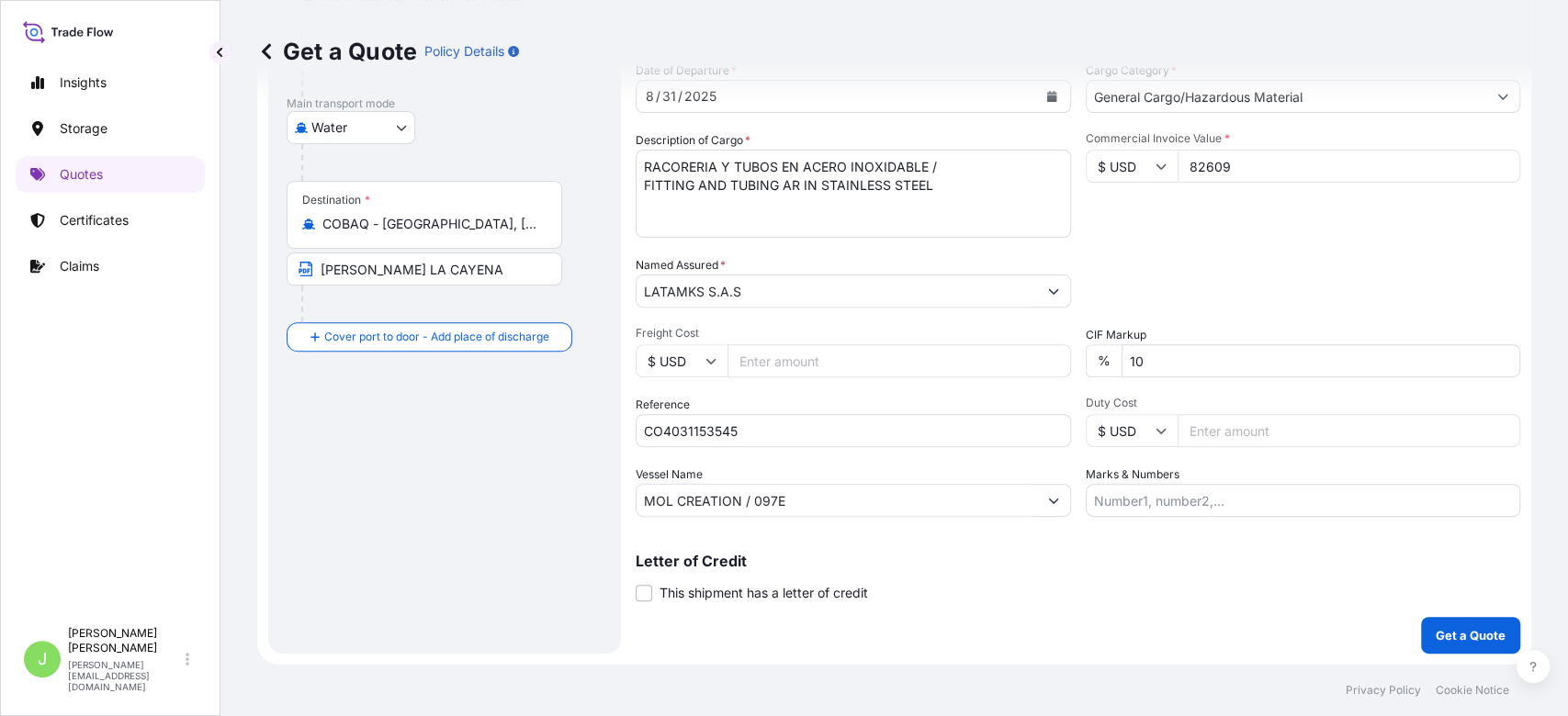
click at [1124, 492] on input "Marks & Numbers" at bounding box center [1304, 500] width 435 height 33
paste input "CSHSE0431515"
click at [1175, 500] on input "CSHSE0431515 // VENTA DEL SEGURO" at bounding box center [1304, 500] width 435 height 33
paste input "0.35"
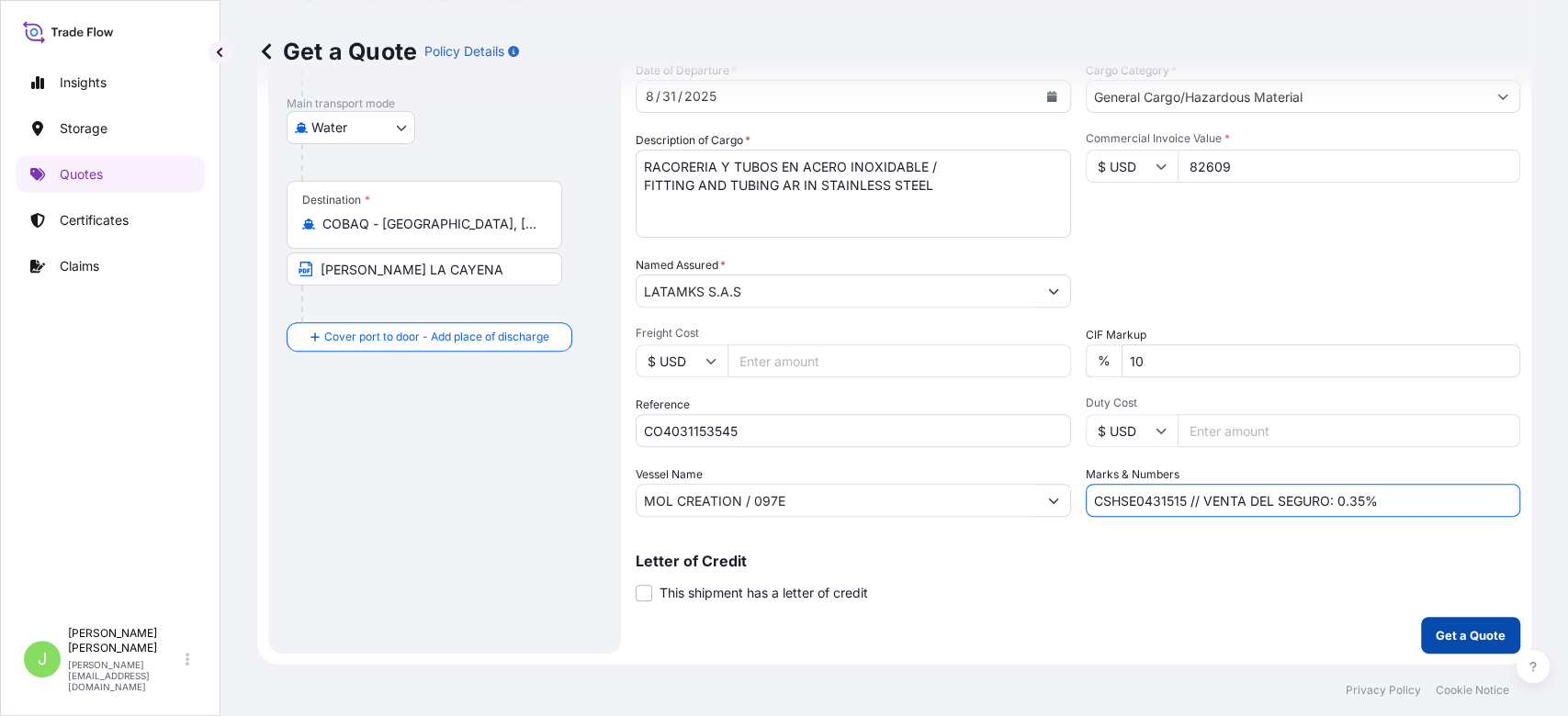
type input "CSHSE0431515 // VENTA DEL SEGURO: 0.35%"
click at [1175, 536] on button "Get a Quote" at bounding box center [1471, 634] width 99 height 37
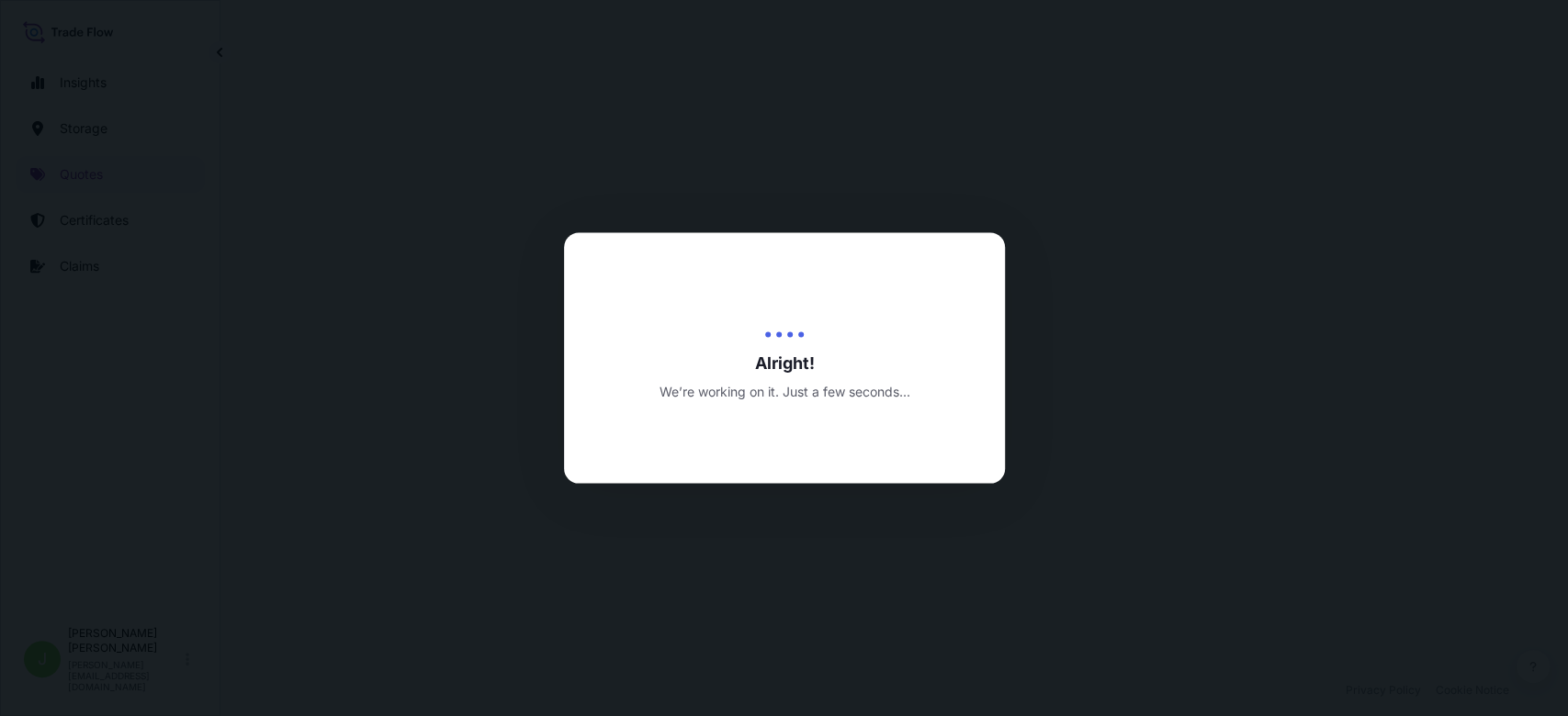
select select "Water"
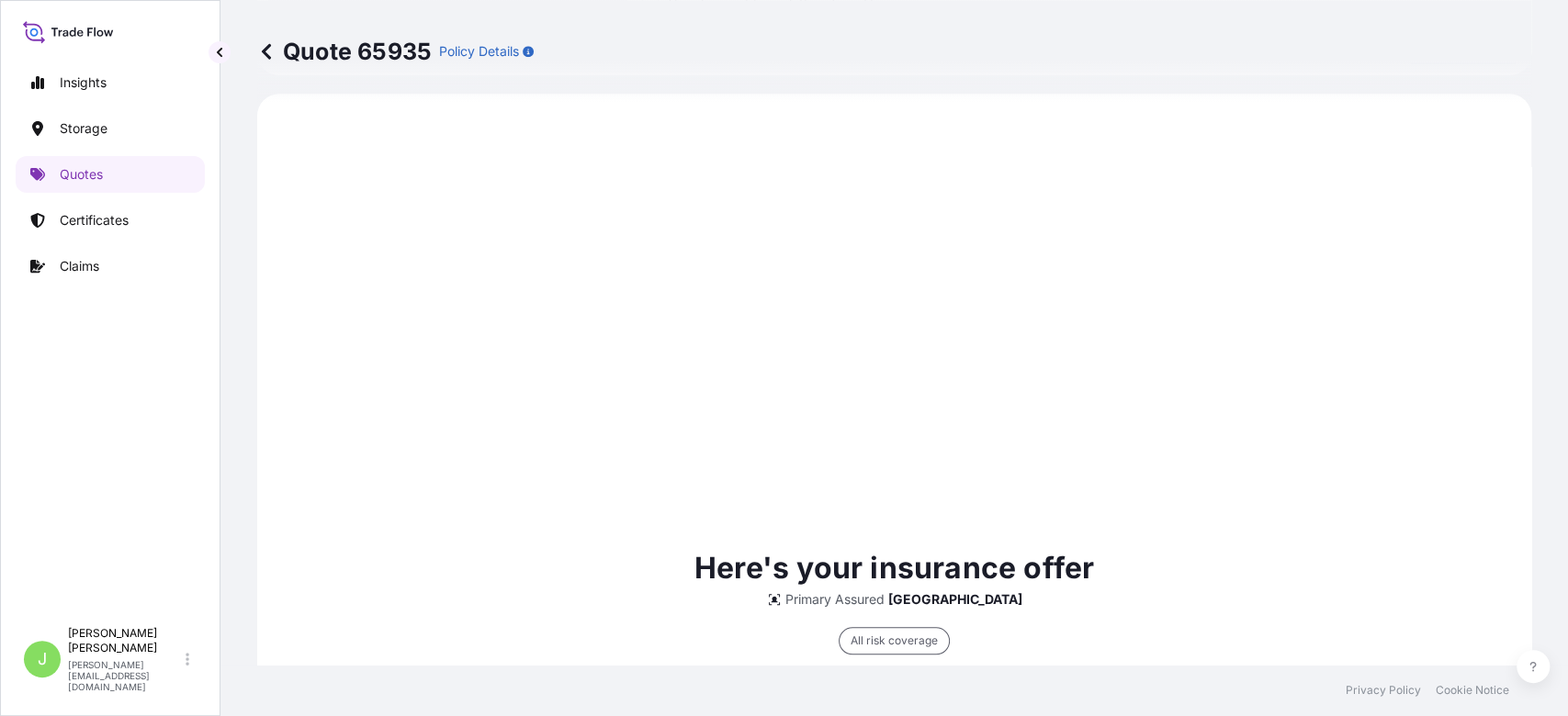
scroll to position [896, 0]
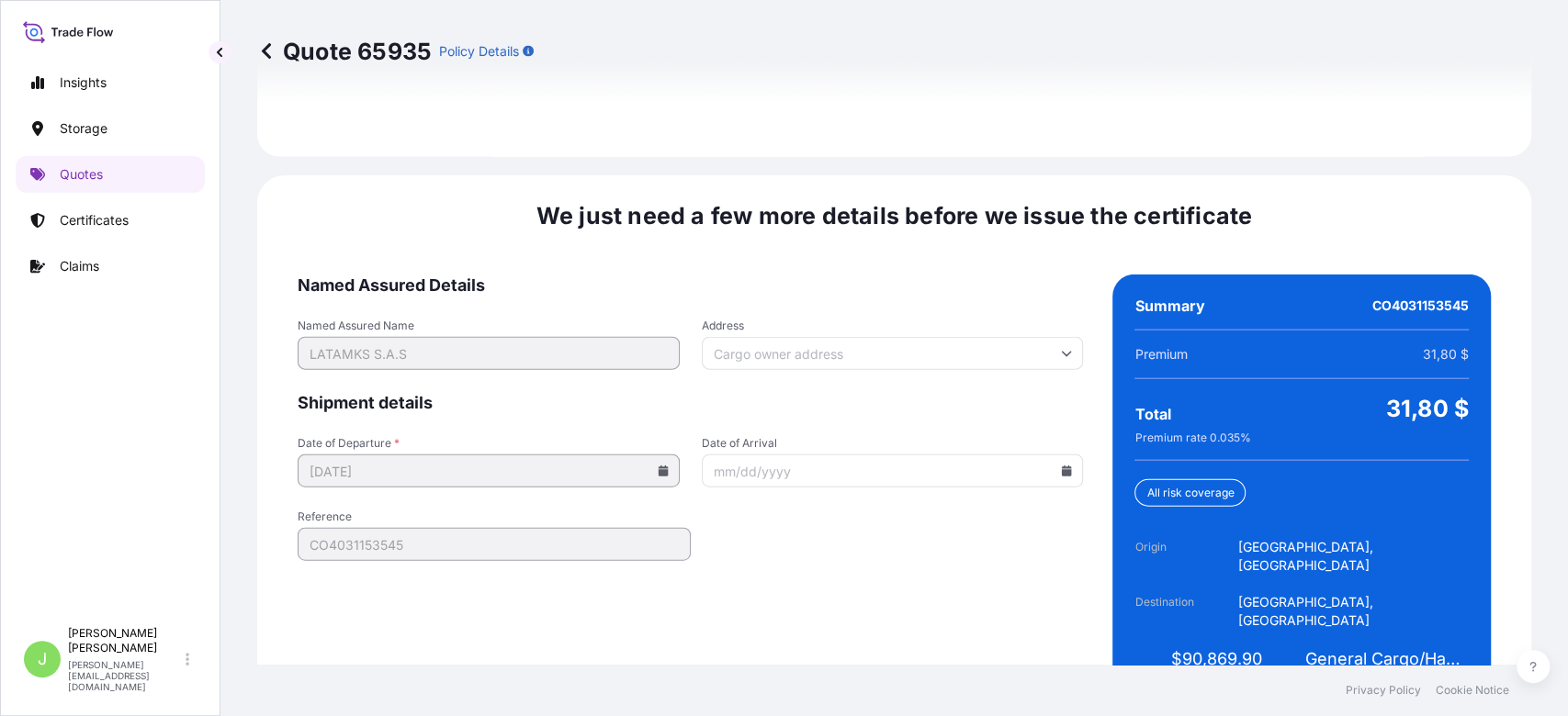
scroll to position [2772, 0]
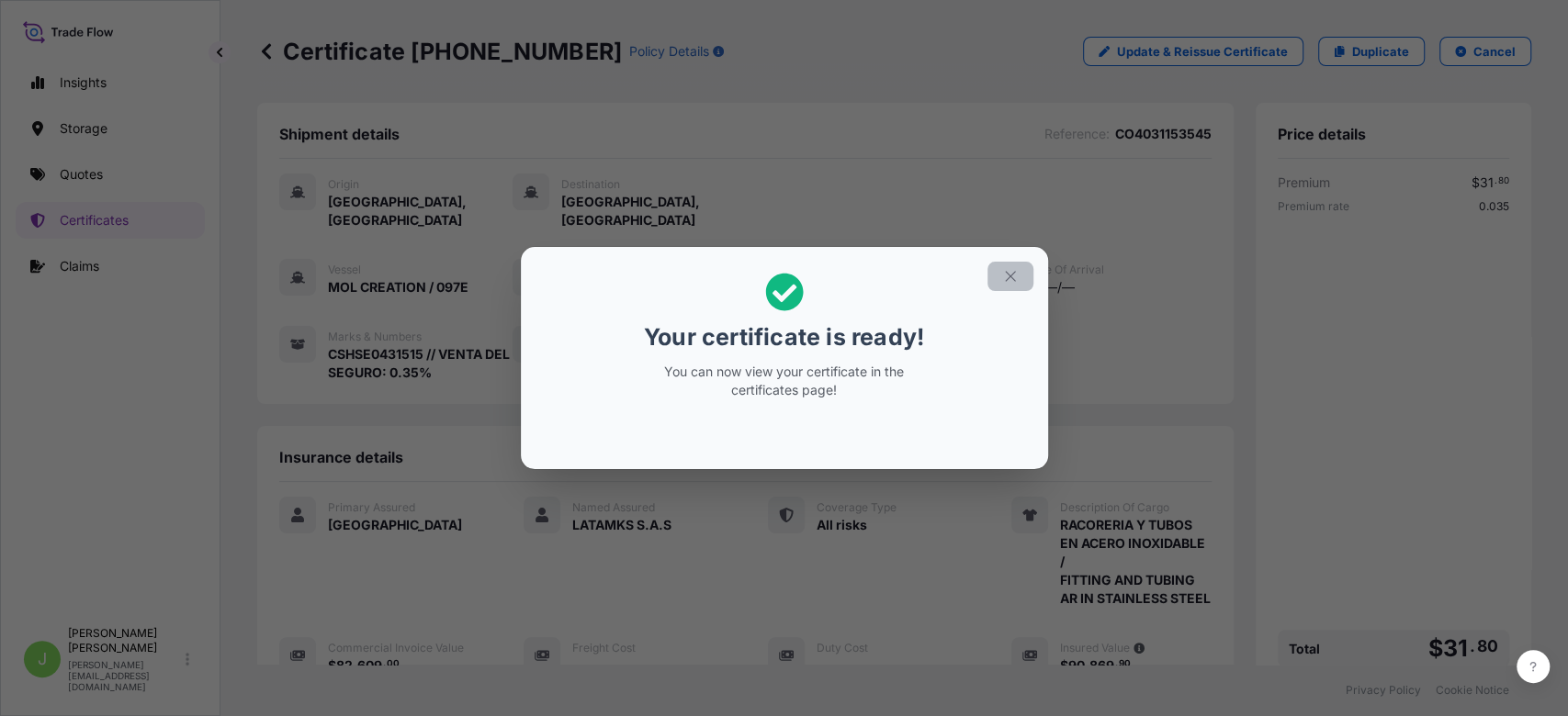
click at [1020, 276] on button "button" at bounding box center [1010, 276] width 46 height 29
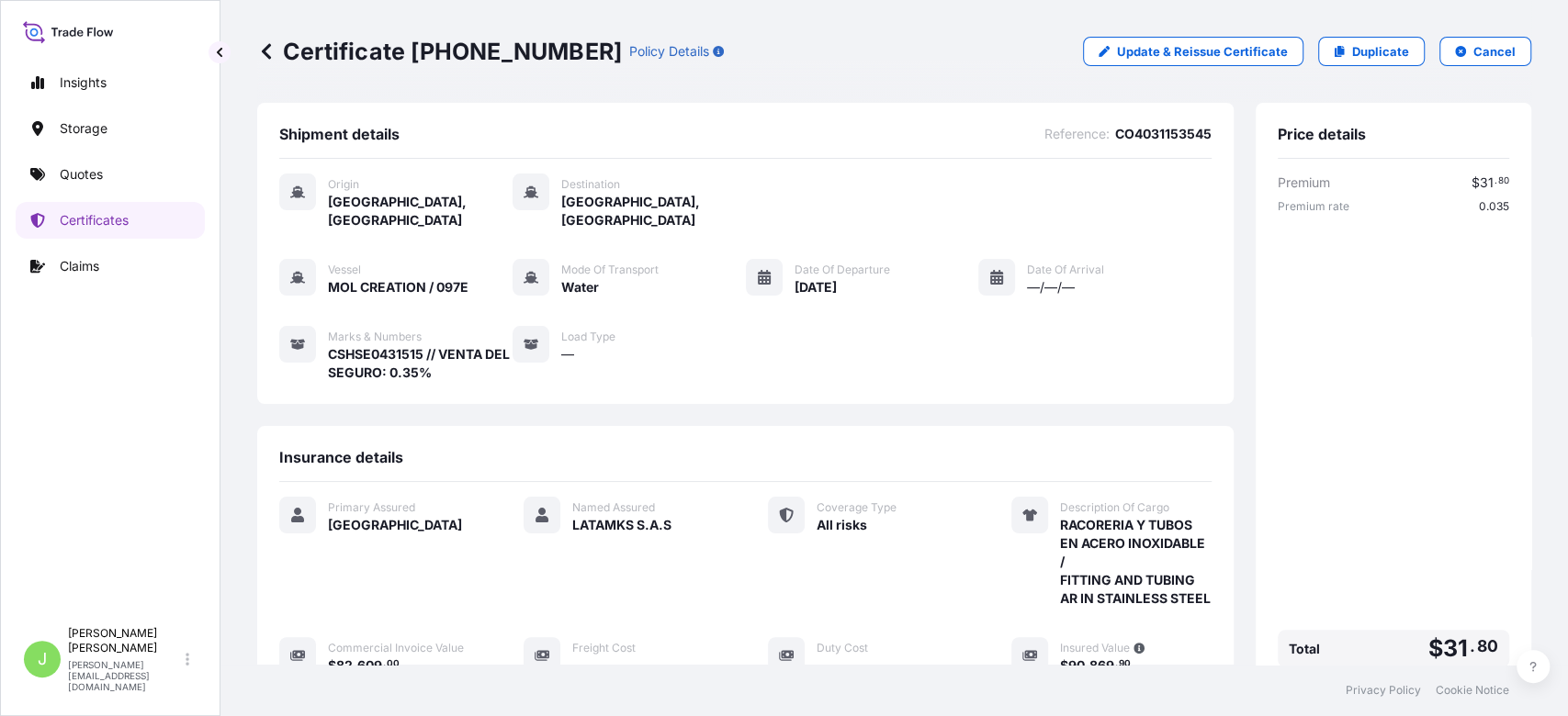
click at [400, 40] on p "Certificate [PHONE_NUMBER]" at bounding box center [439, 51] width 365 height 29
copy p "Certificate [PHONE_NUMBER]"
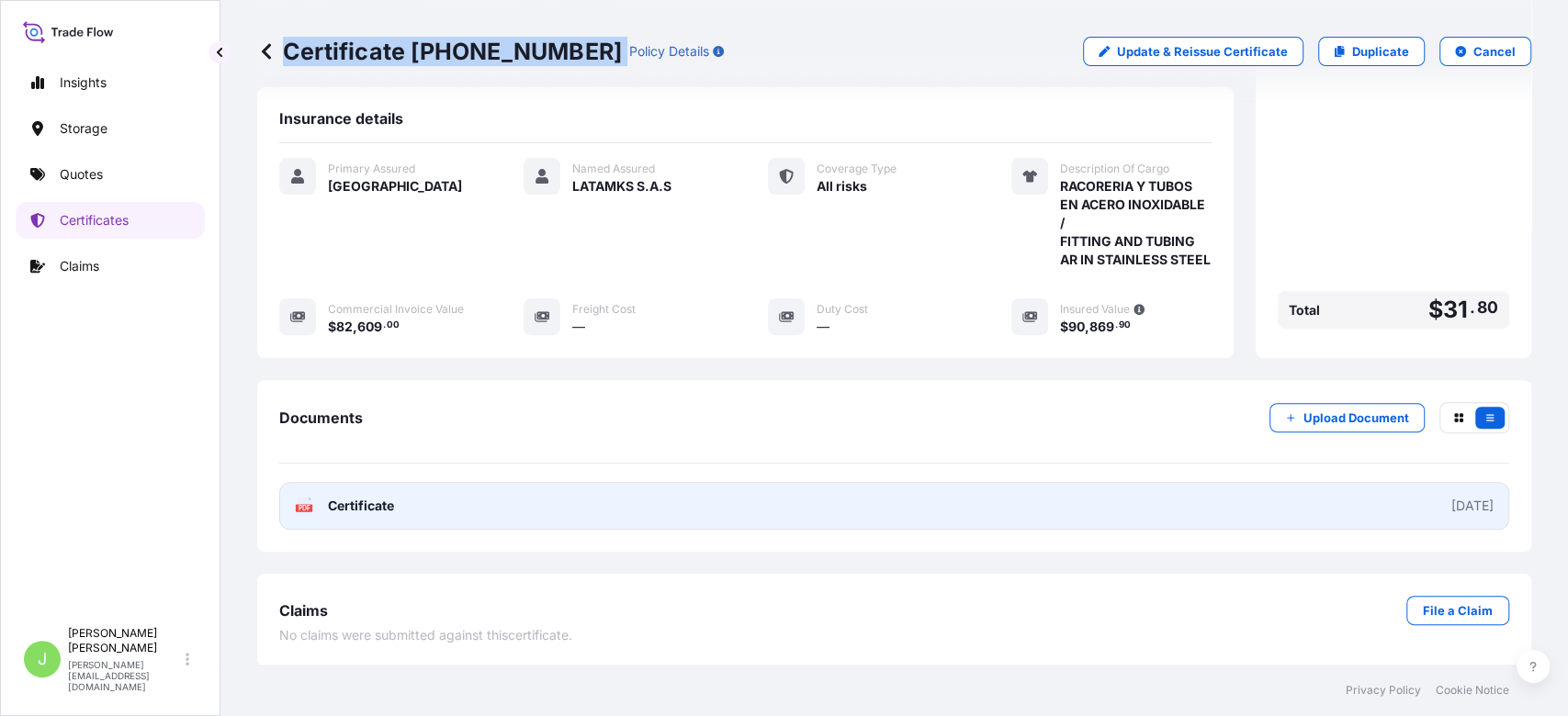
click at [369, 512] on span "Certificate" at bounding box center [361, 506] width 67 height 19
